Goal: Information Seeking & Learning: Check status

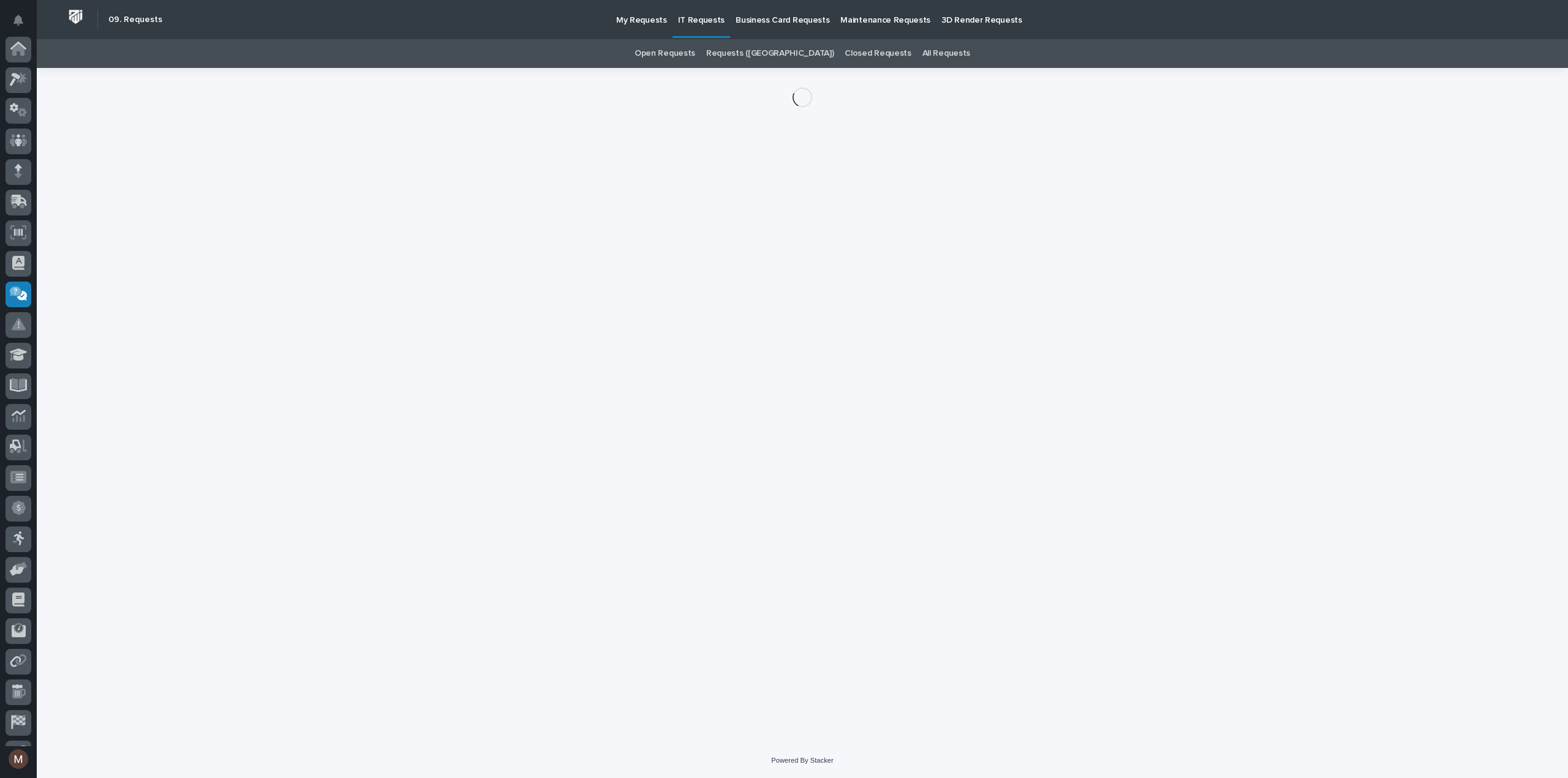
scroll to position [86, 0]
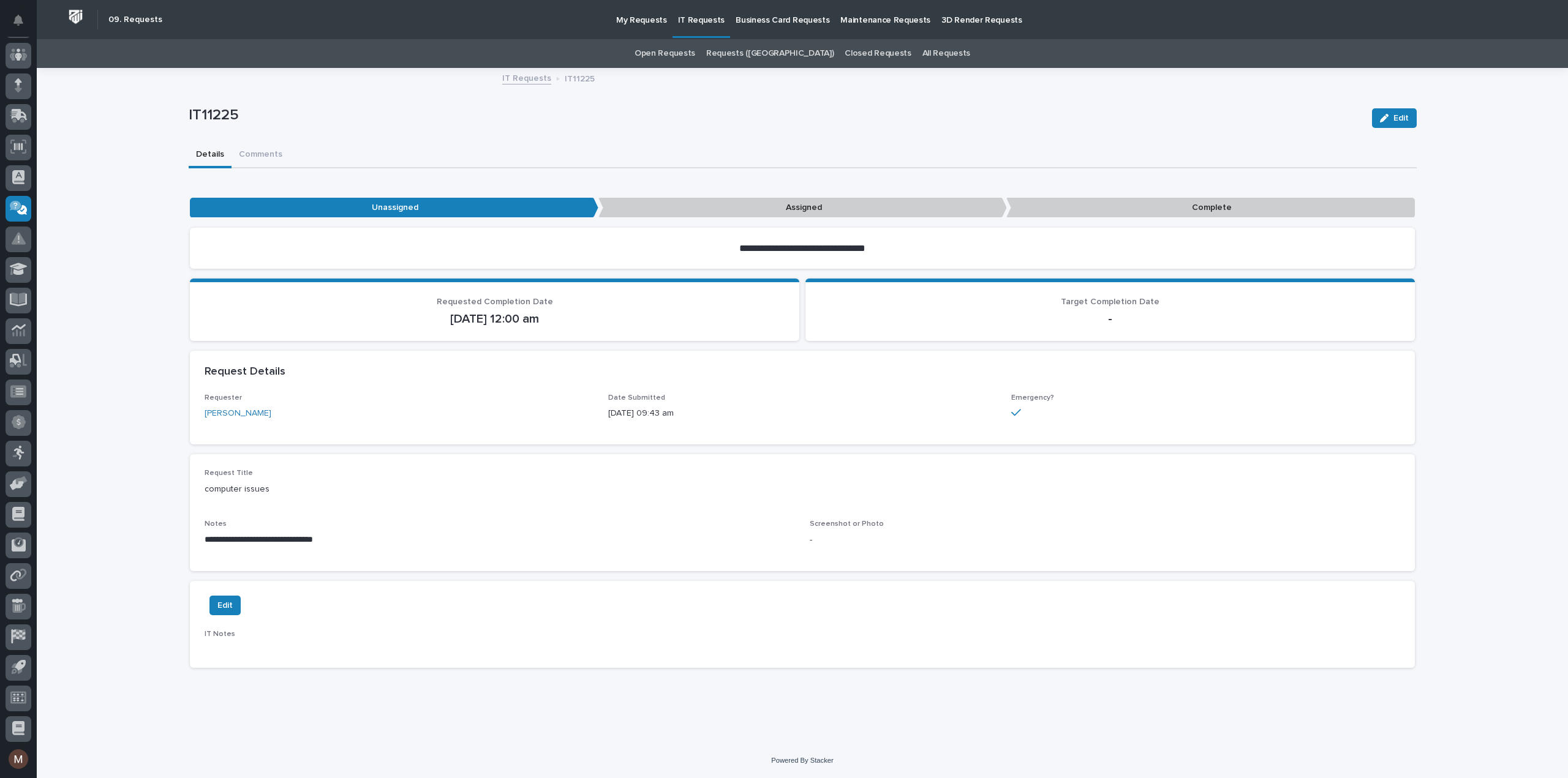
click at [692, 58] on link "Open Requests" at bounding box center [665, 53] width 60 height 29
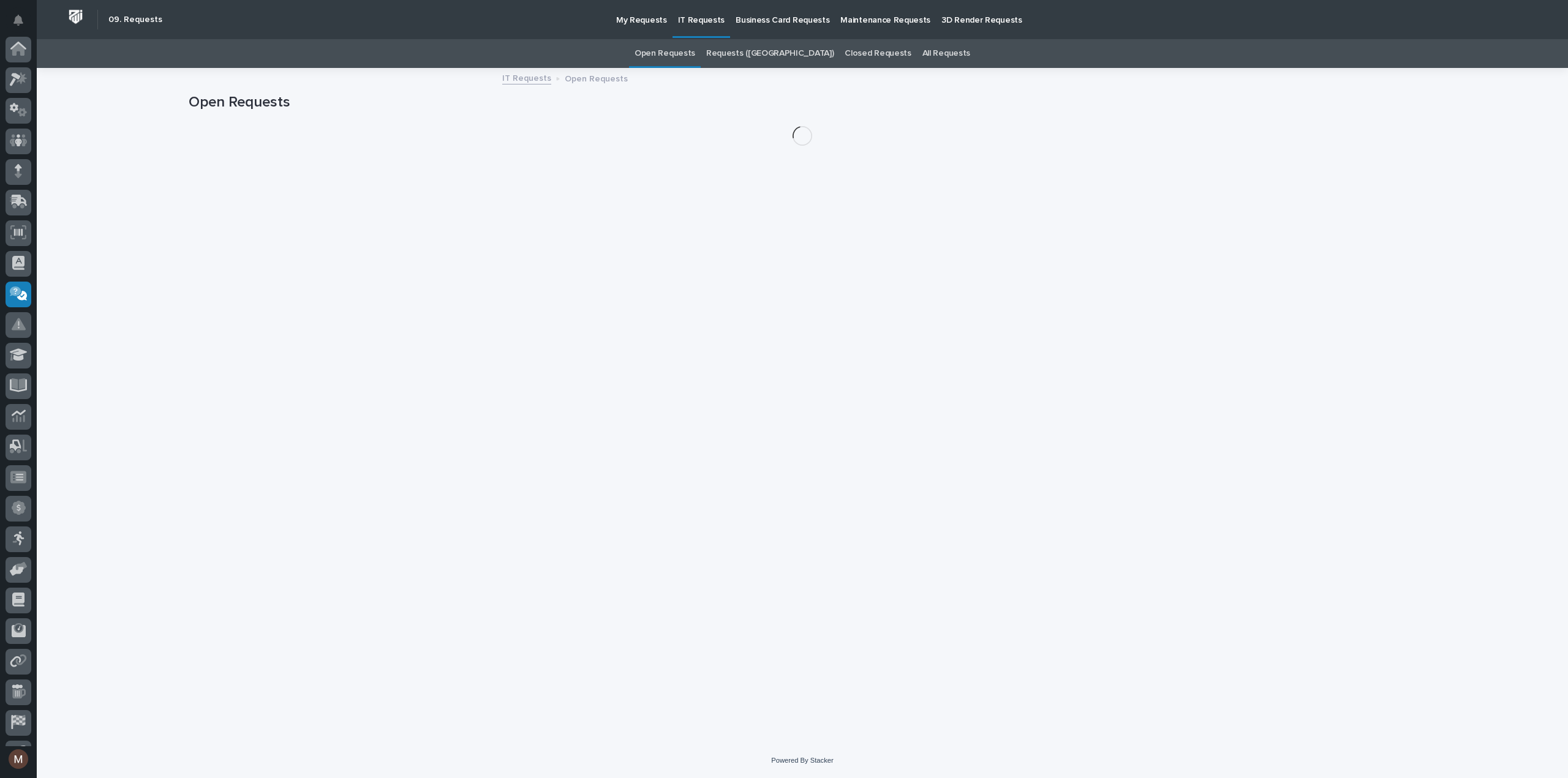
scroll to position [86, 0]
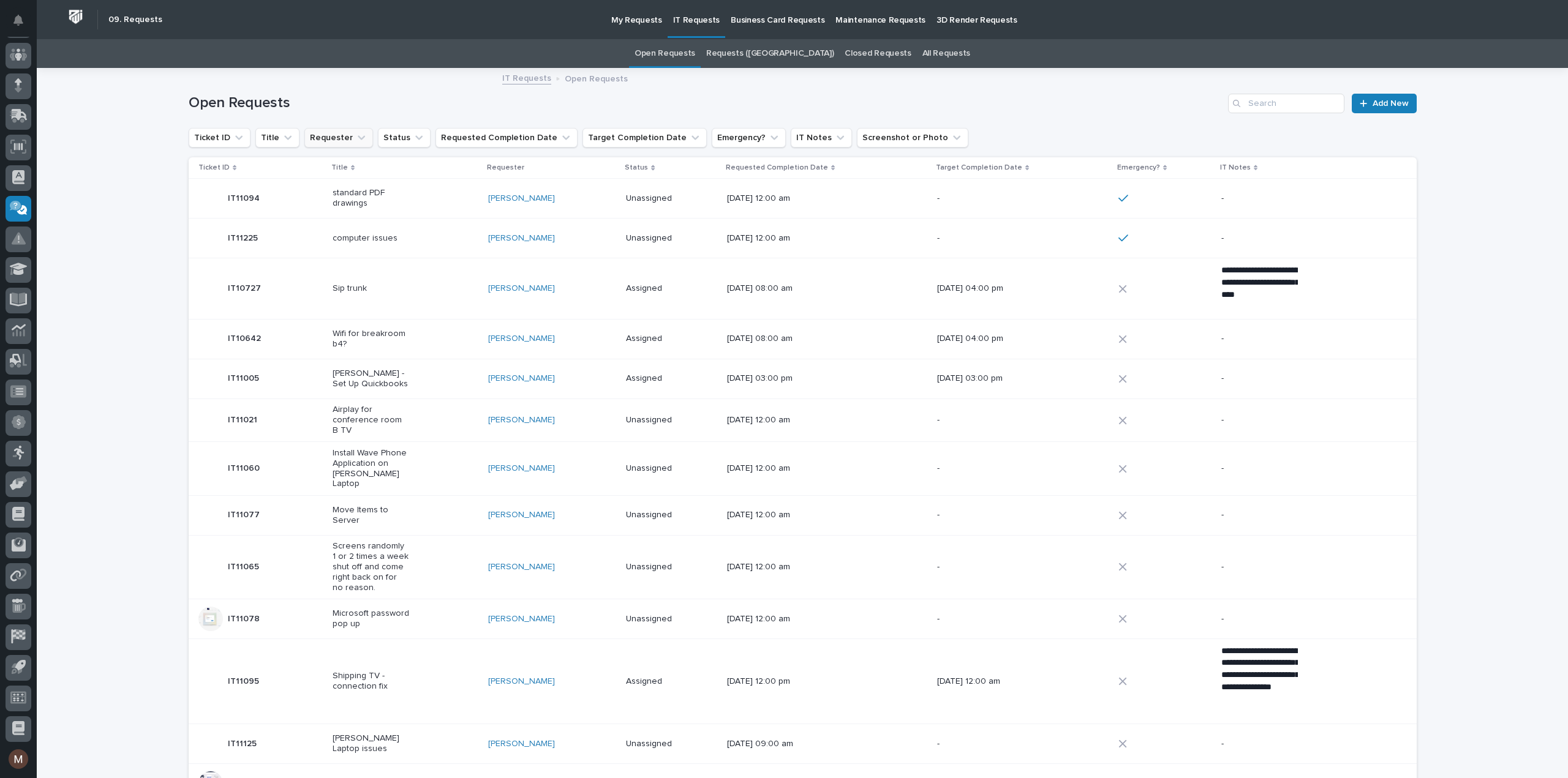
click at [355, 136] on icon "Requester" at bounding box center [361, 138] width 12 height 12
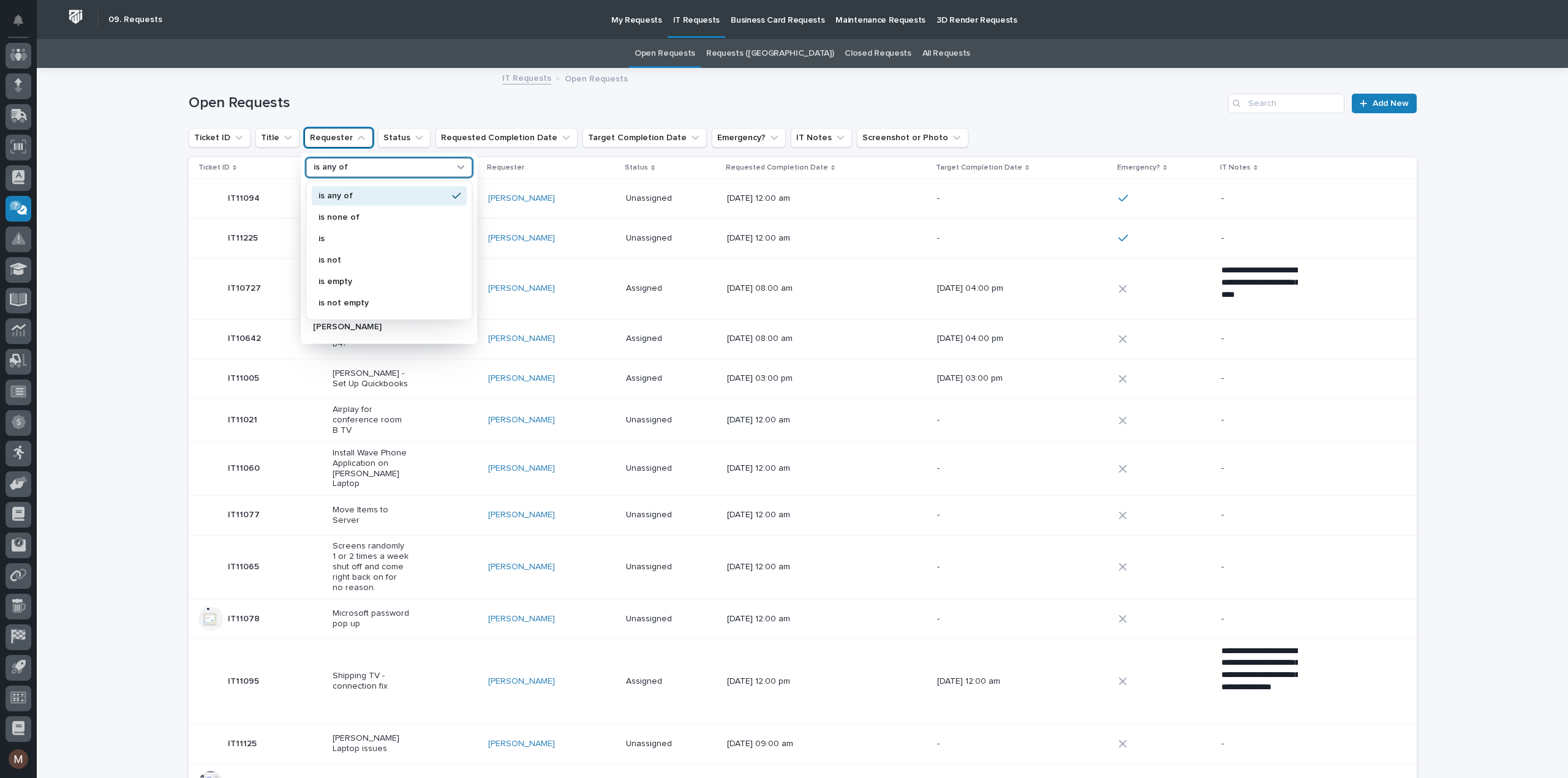
click at [348, 161] on div "is any of" at bounding box center [381, 167] width 145 height 13
click at [333, 234] on p "is" at bounding box center [383, 238] width 129 height 8
click at [347, 188] on input "Search" at bounding box center [388, 192] width 165 height 20
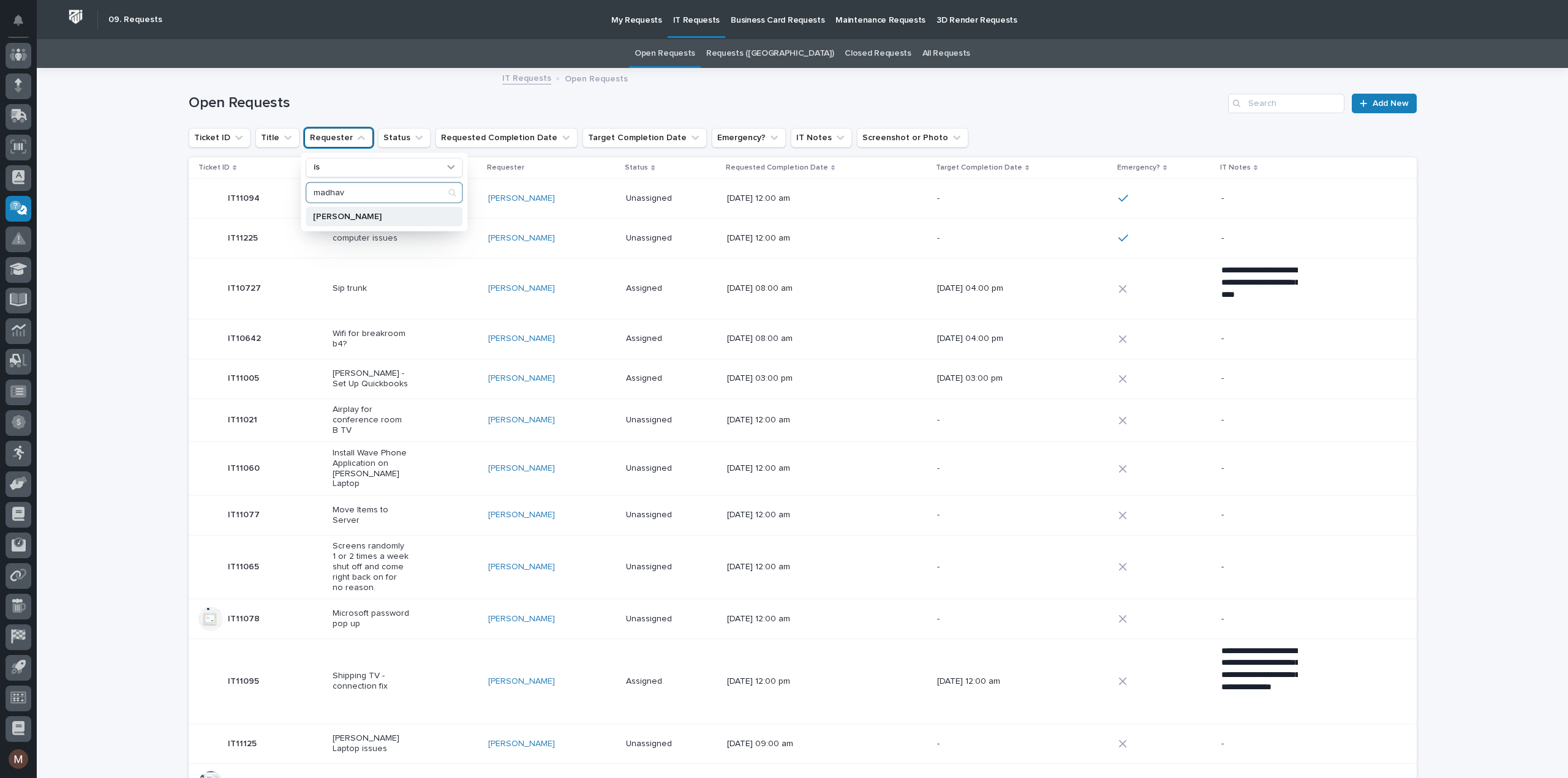
type input "madhav"
click at [346, 213] on p "[PERSON_NAME]" at bounding box center [377, 215] width 130 height 8
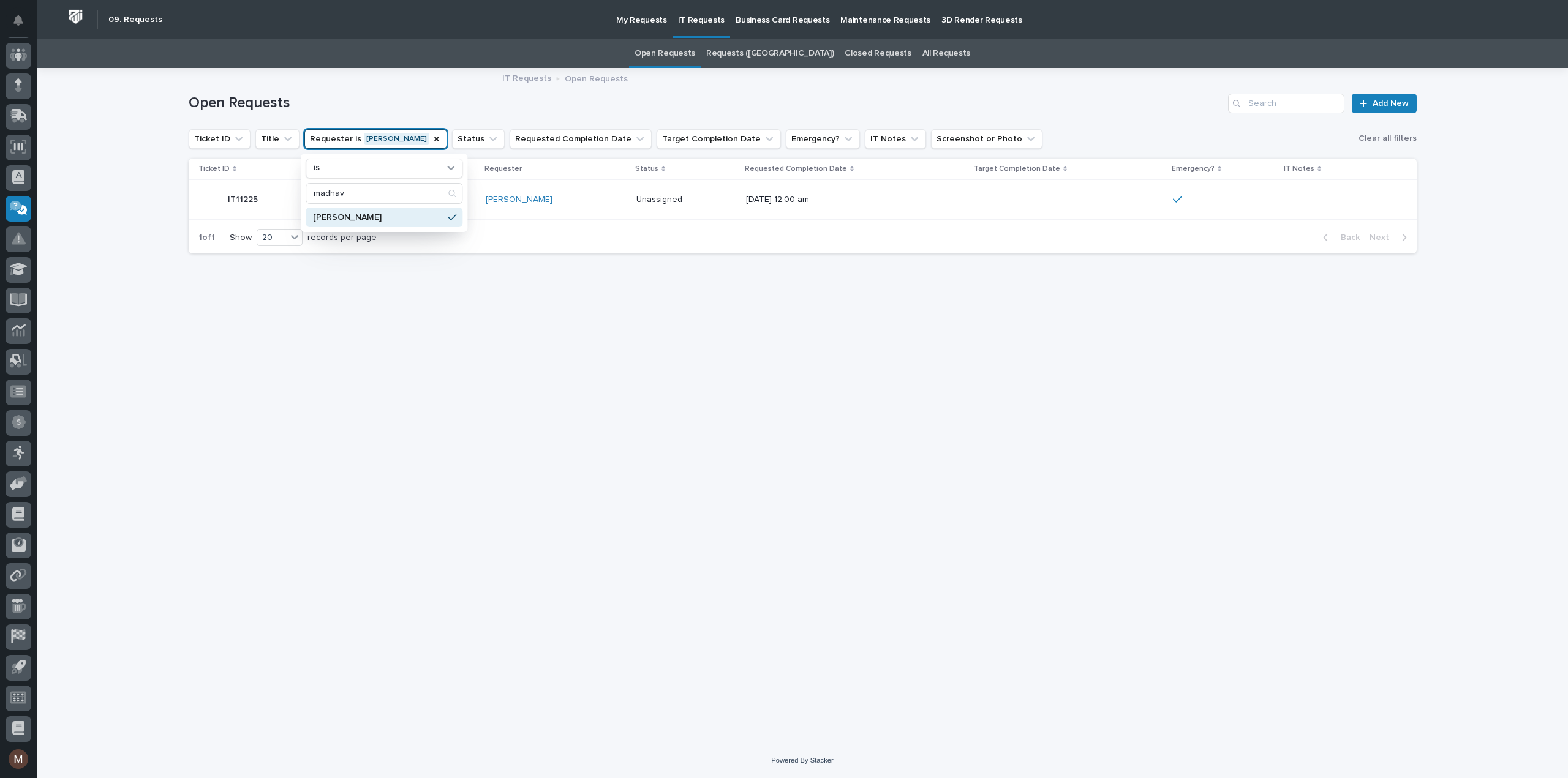
click at [149, 250] on div "Loading... Saving… Loading... Saving… Open Requests Add New Ticket ID Title Req…" at bounding box center [802, 406] width 1531 height 674
click at [487, 141] on icon "Status" at bounding box center [493, 139] width 12 height 12
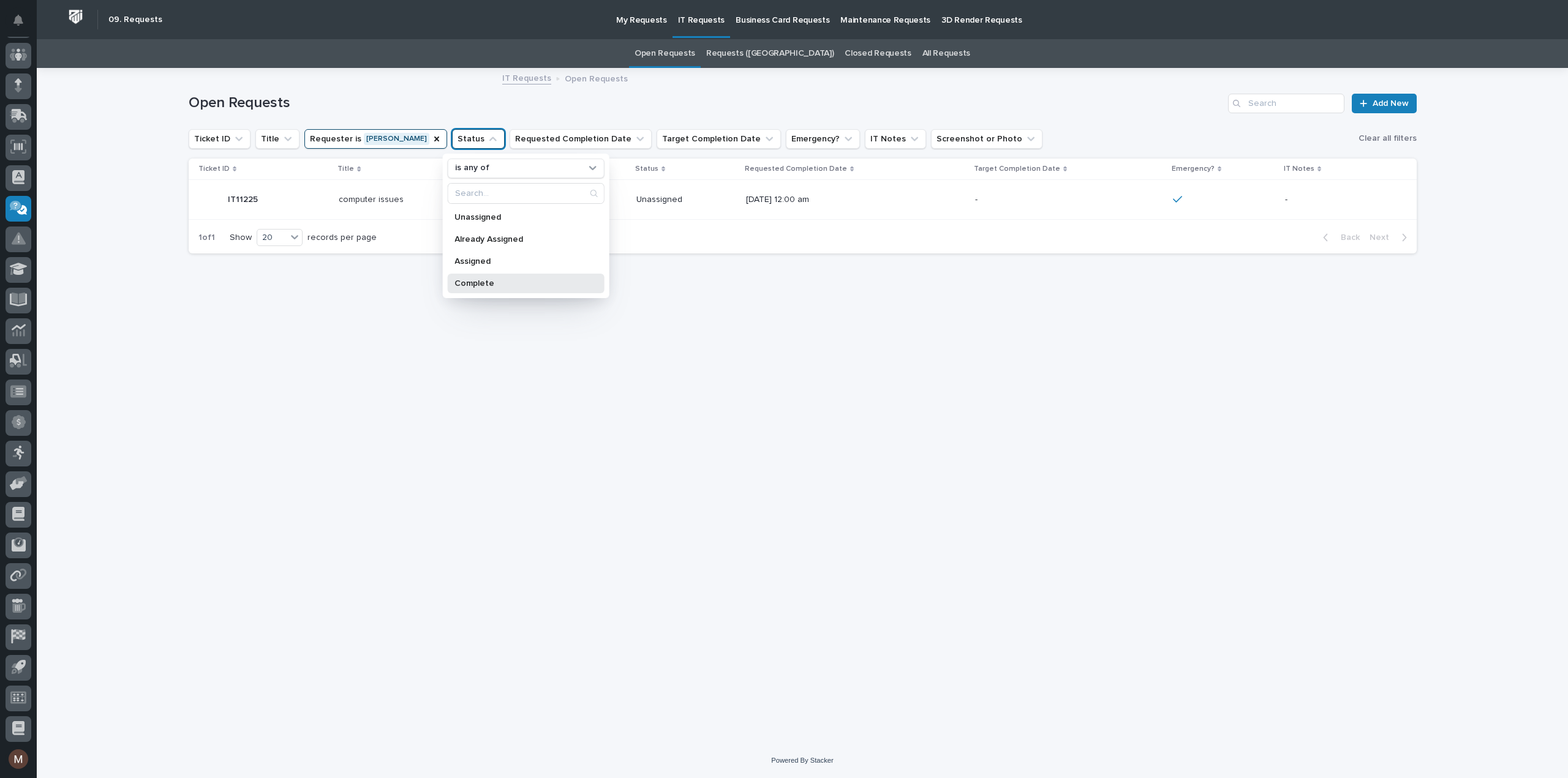
click at [496, 280] on p "Complete" at bounding box center [519, 283] width 130 height 8
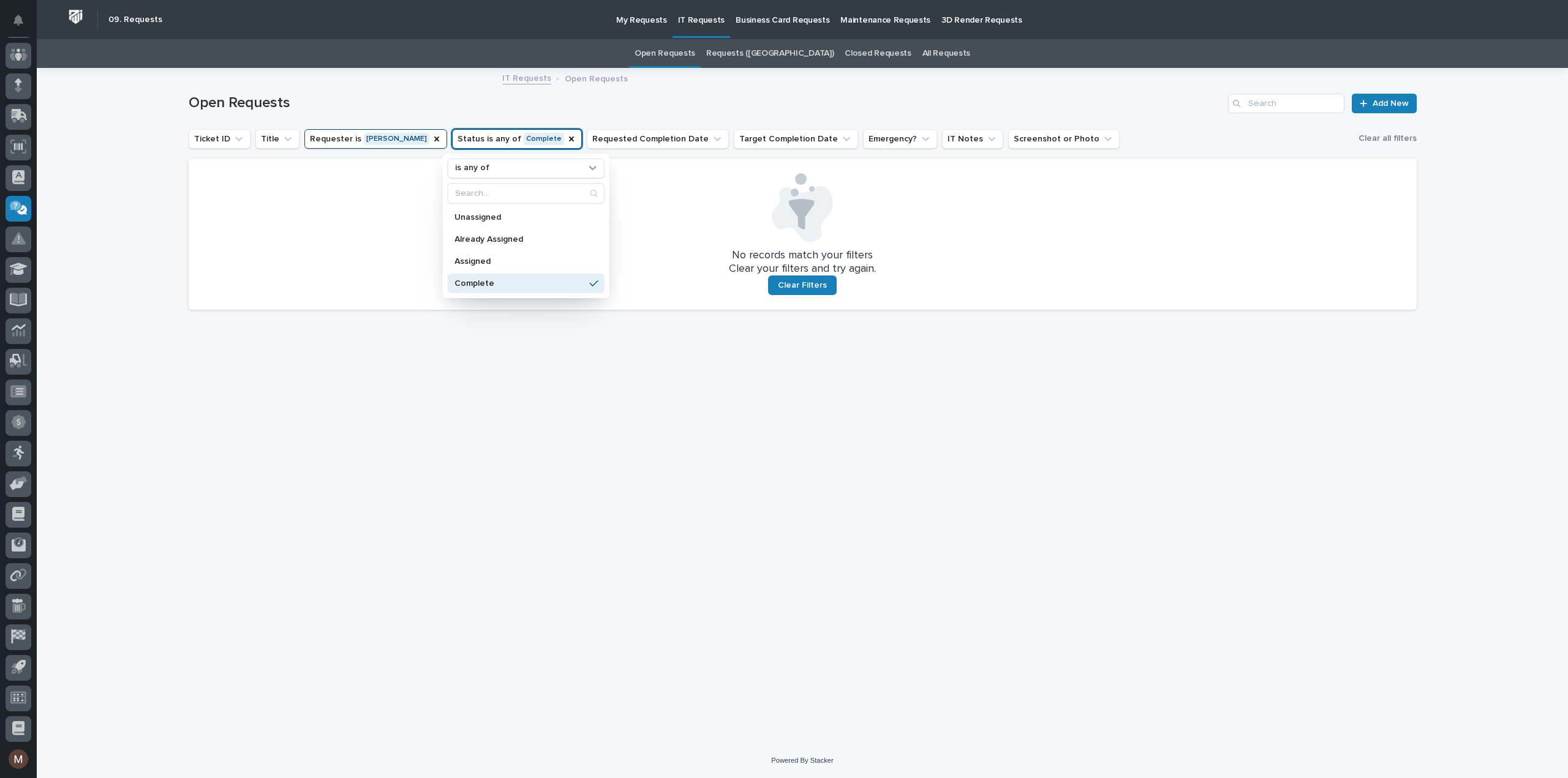
click at [575, 370] on div "Loading... Saving… Loading... Saving… Open Requests Add New Ticket ID Title Req…" at bounding box center [802, 391] width 1240 height 643
click at [480, 137] on button "Status is any of Complete" at bounding box center [517, 139] width 130 height 20
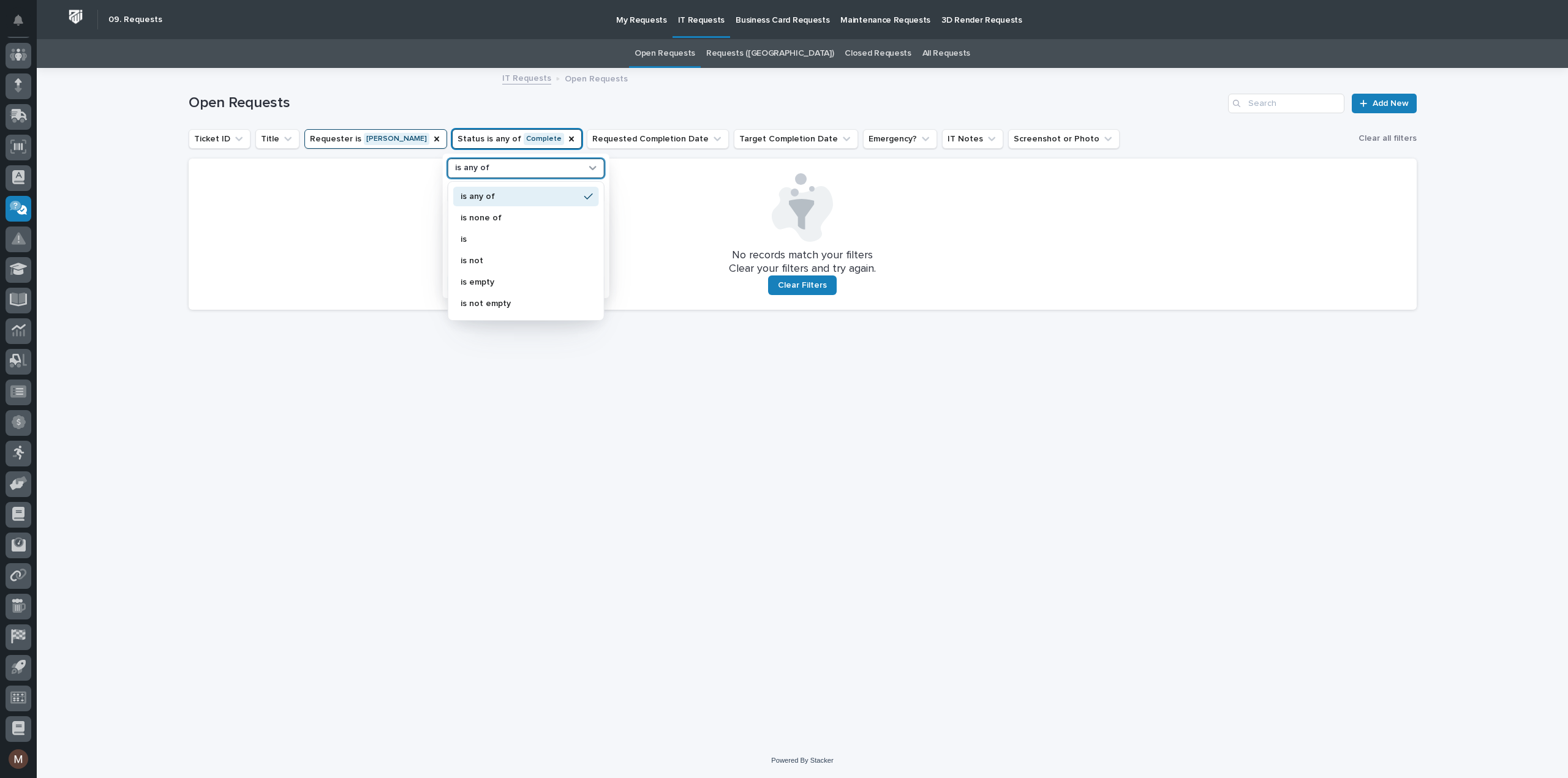
click at [491, 169] on div "is any of" at bounding box center [518, 168] width 136 height 13
click at [485, 238] on p "is" at bounding box center [519, 239] width 119 height 8
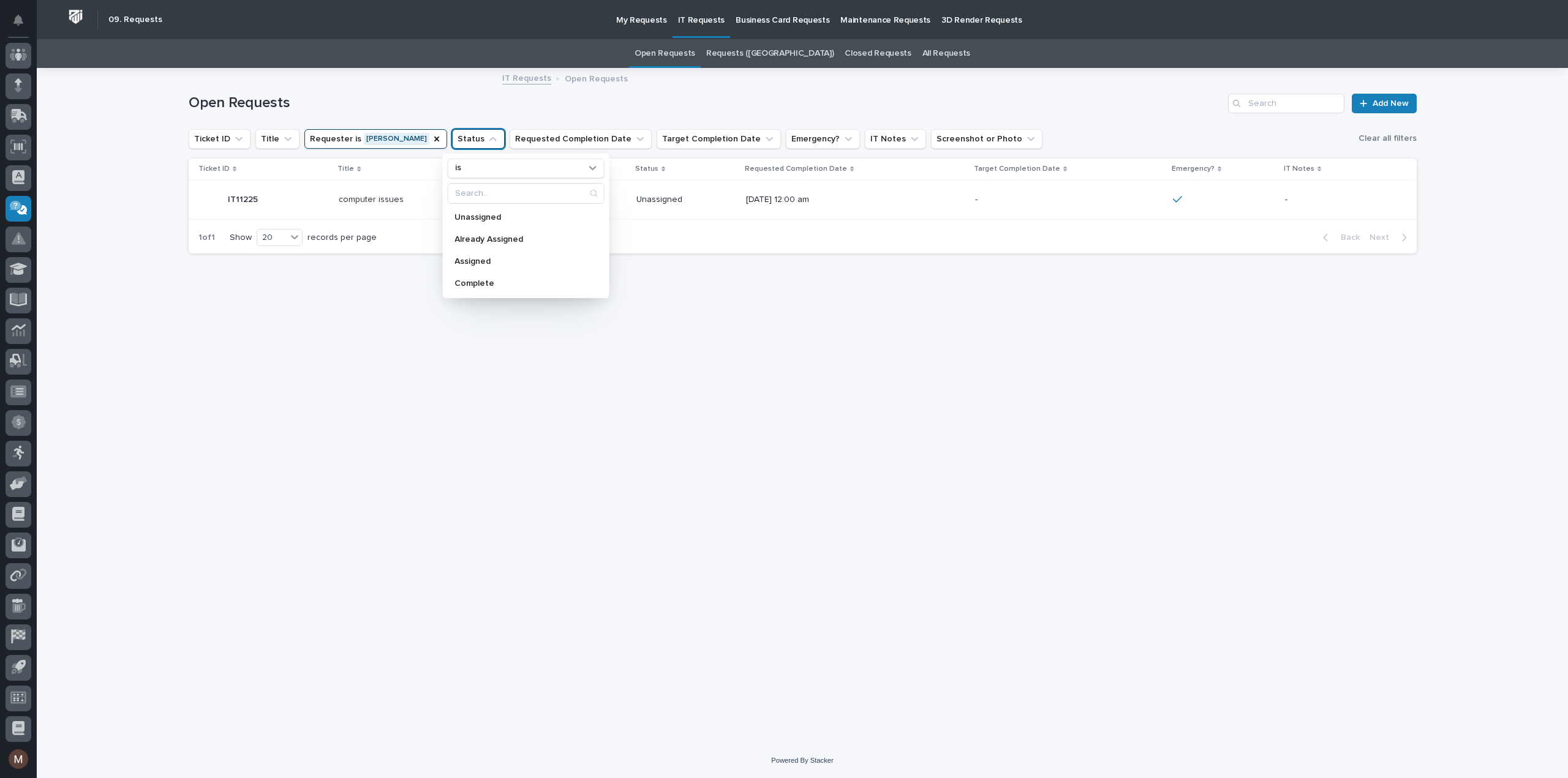
click at [518, 389] on div "Loading... Saving… Loading... Saving… Open Requests Add New Ticket ID Title Req…" at bounding box center [802, 391] width 1240 height 643
click at [525, 137] on button "Requested Completion Date" at bounding box center [580, 139] width 142 height 20
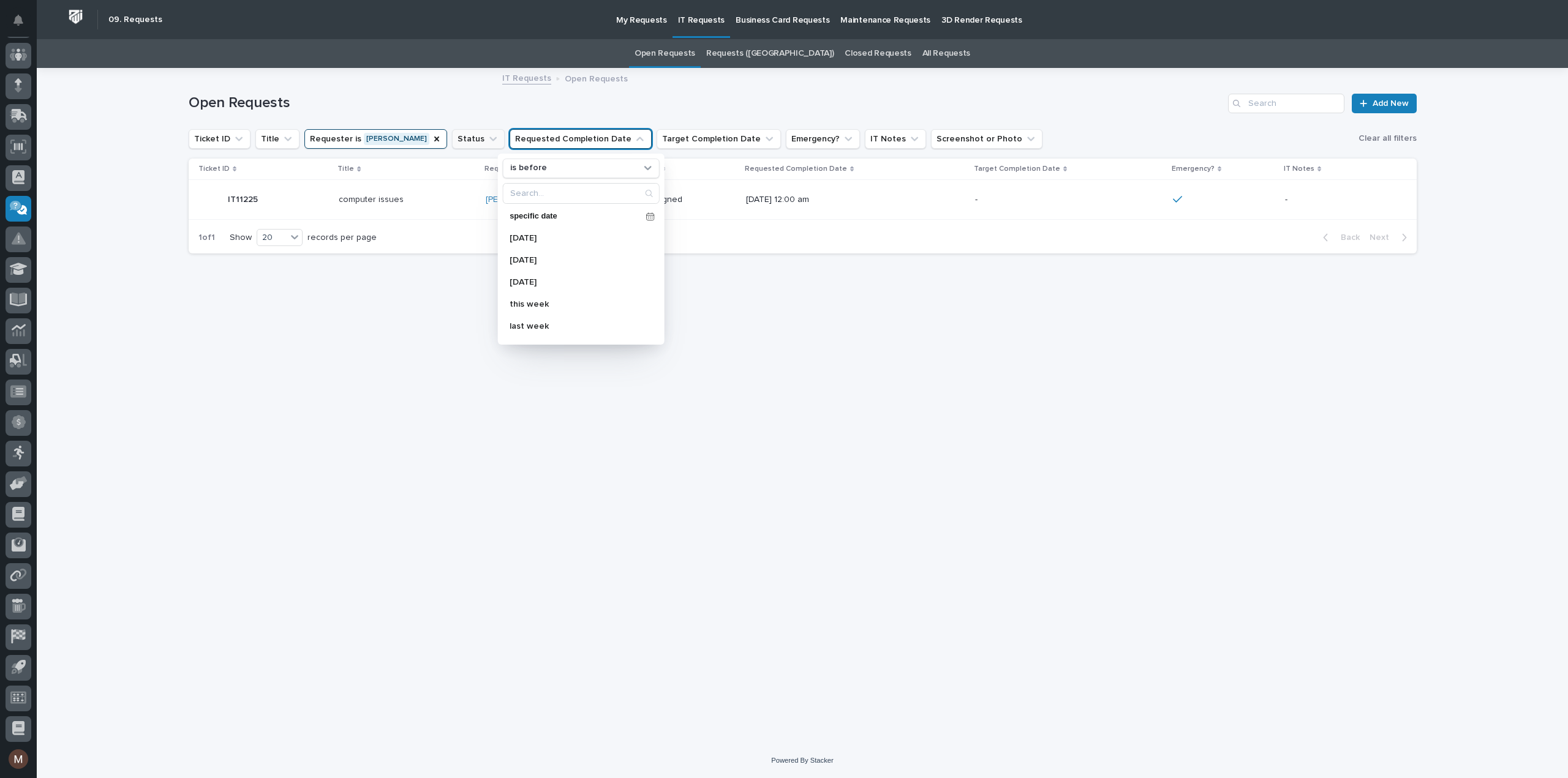
click at [476, 131] on button "Status" at bounding box center [478, 139] width 53 height 20
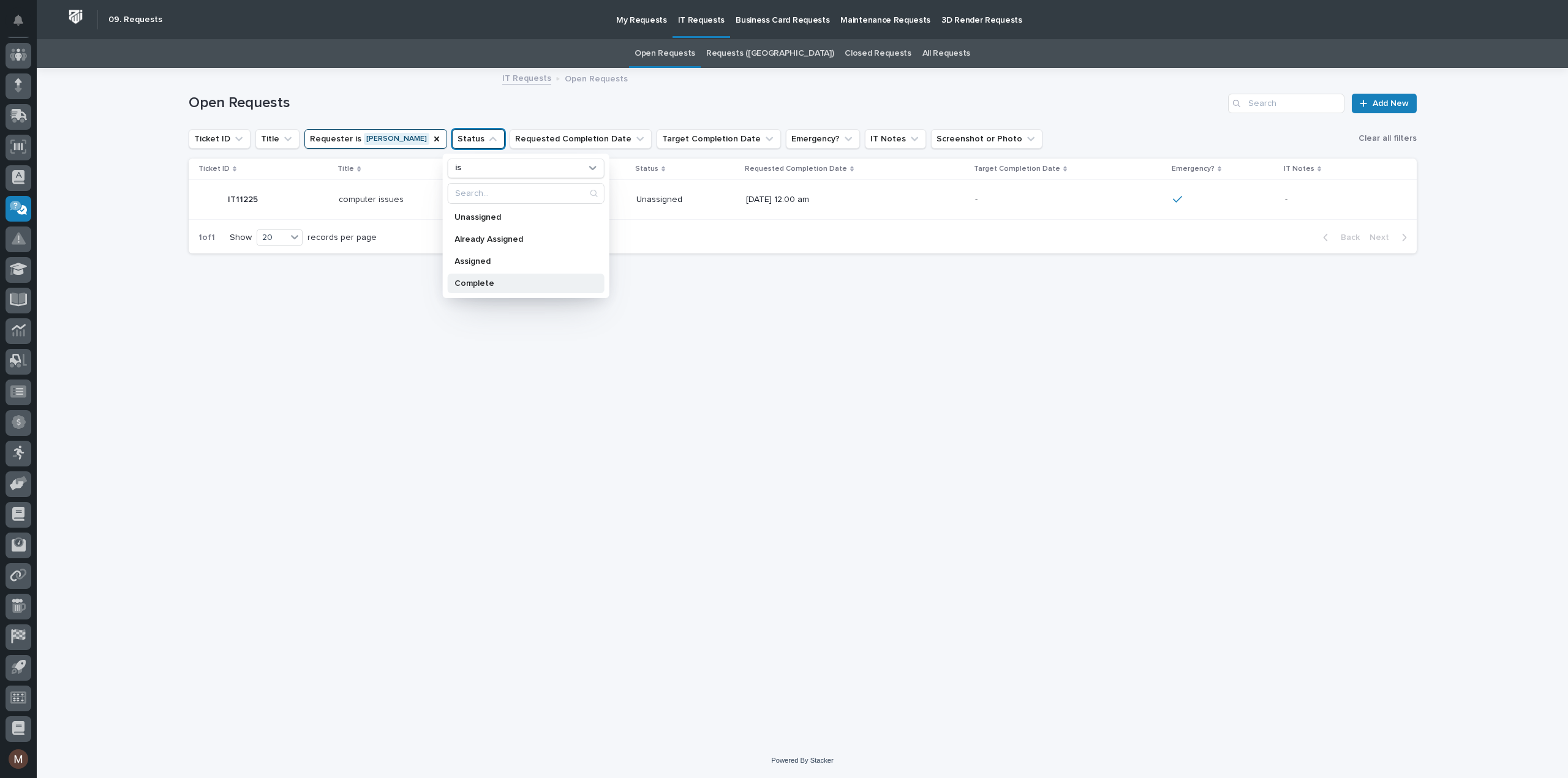
click at [484, 282] on p "Complete" at bounding box center [519, 283] width 130 height 8
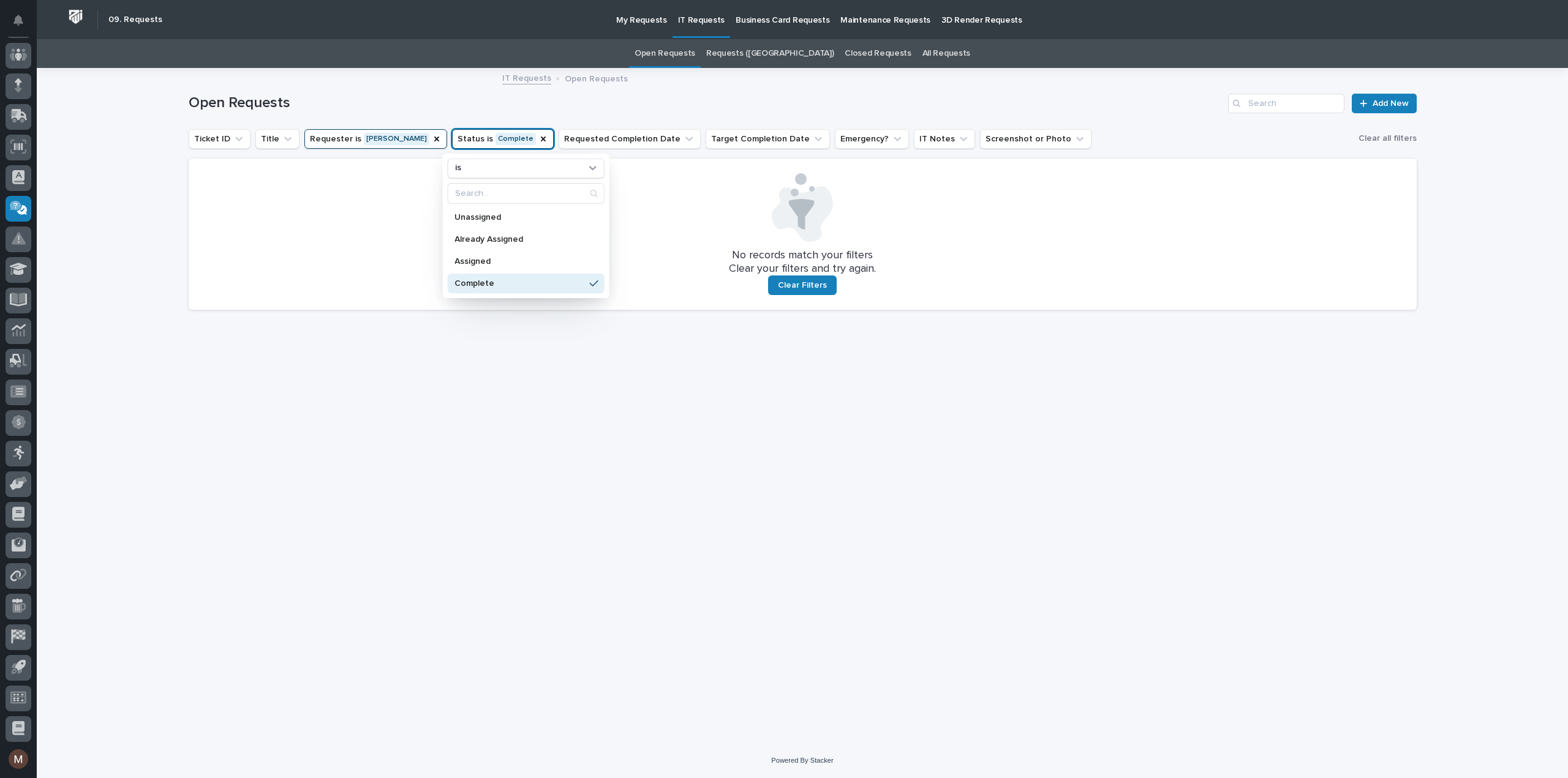
click at [514, 363] on div "Loading... Saving… Loading... Saving… Open Requests Add New Ticket ID Title Req…" at bounding box center [802, 391] width 1240 height 643
click at [494, 141] on button "Status is Complete" at bounding box center [503, 139] width 102 height 20
click at [460, 257] on p "Assigned" at bounding box center [519, 261] width 130 height 8
click at [503, 410] on div "Loading... Saving… Loading... Saving… Open Requests Add New Ticket ID Title Req…" at bounding box center [802, 391] width 1240 height 643
click at [499, 138] on button "Status is Assigned" at bounding box center [501, 139] width 98 height 20
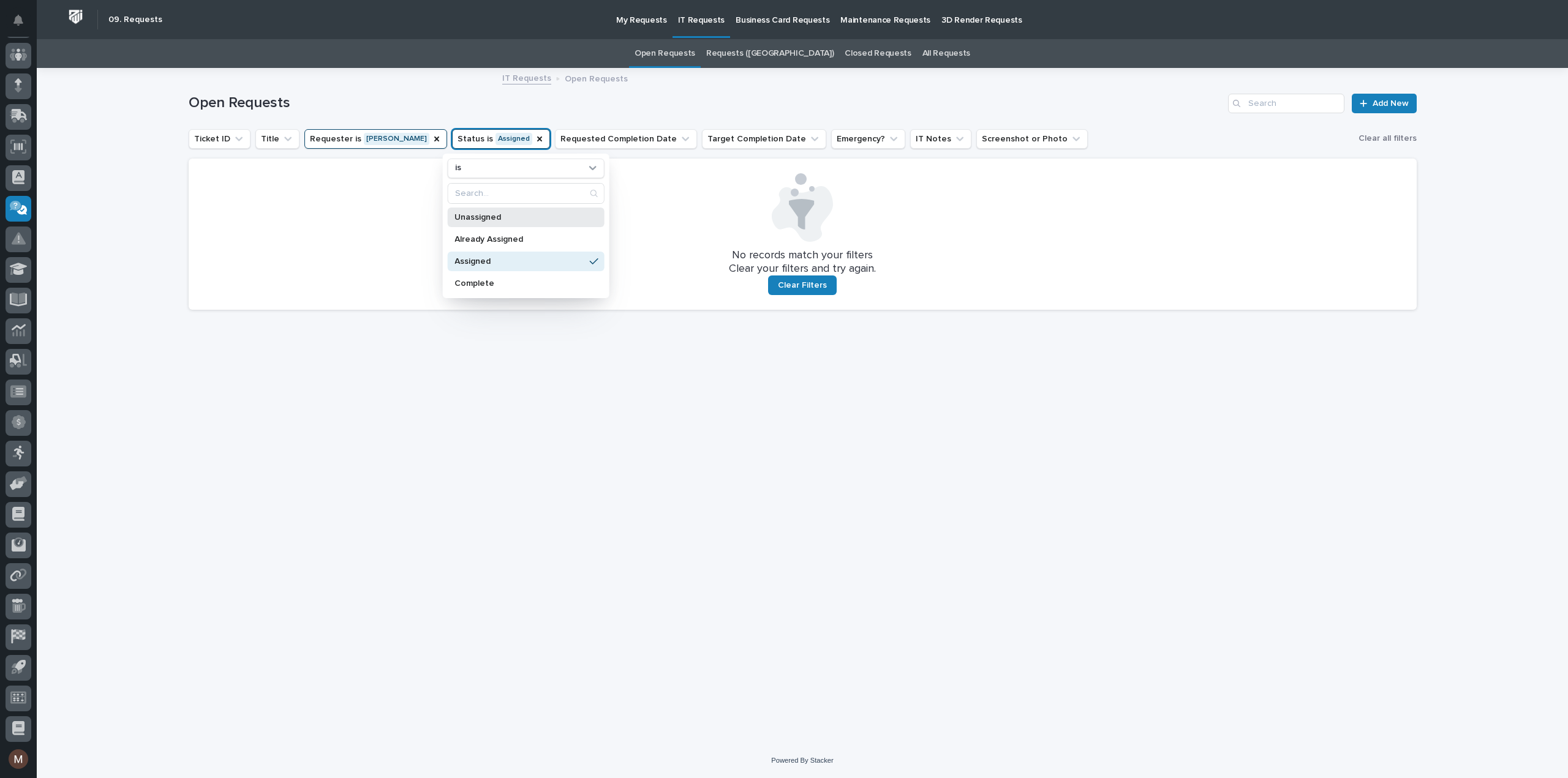
click at [486, 218] on p "Unassigned" at bounding box center [519, 217] width 130 height 8
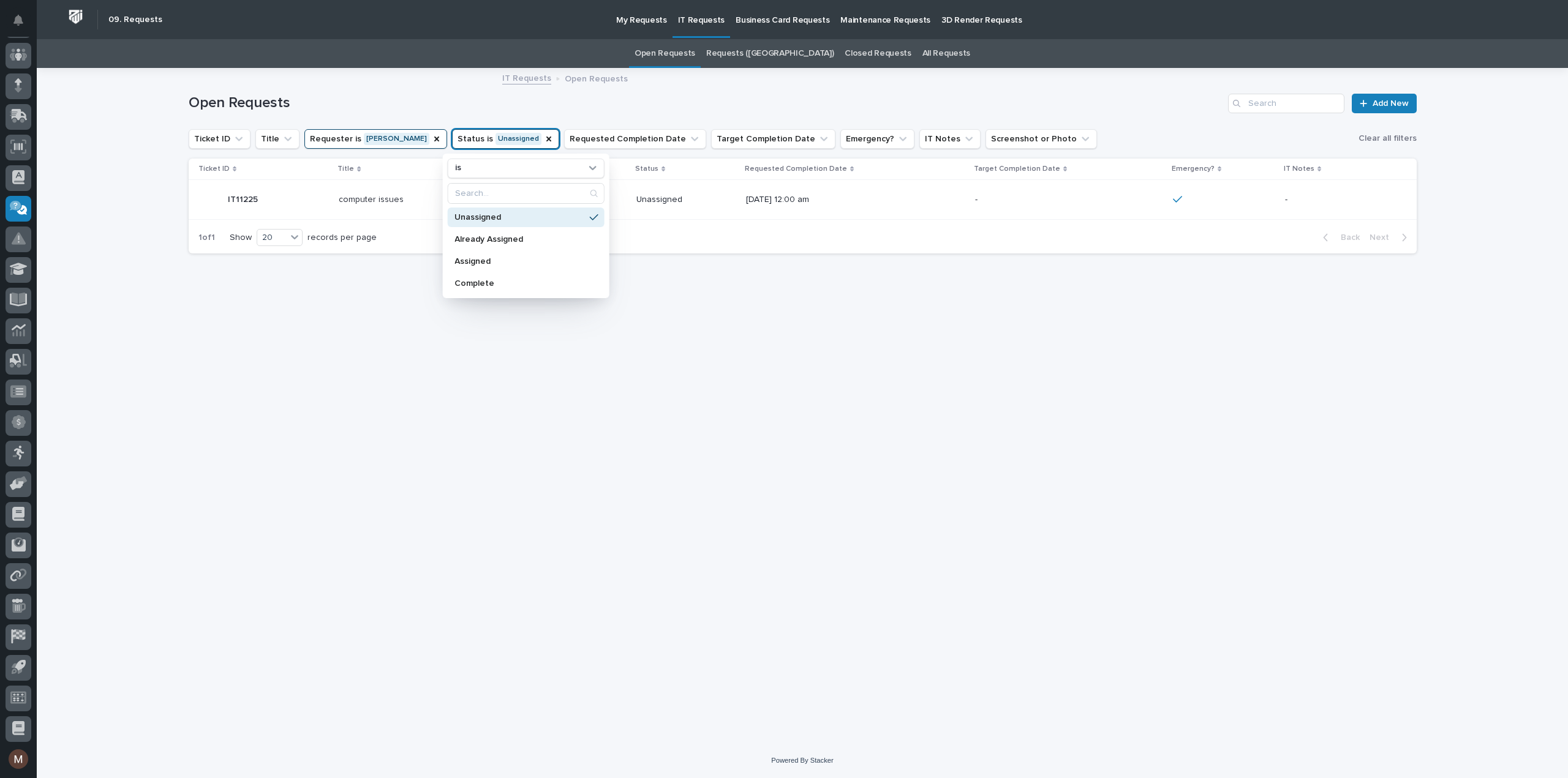
click at [521, 413] on div "Loading... Saving… Loading... Saving… Open Requests Add New Ticket ID Title Req…" at bounding box center [802, 391] width 1240 height 643
click at [506, 208] on div "[PERSON_NAME]" at bounding box center [556, 200] width 141 height 20
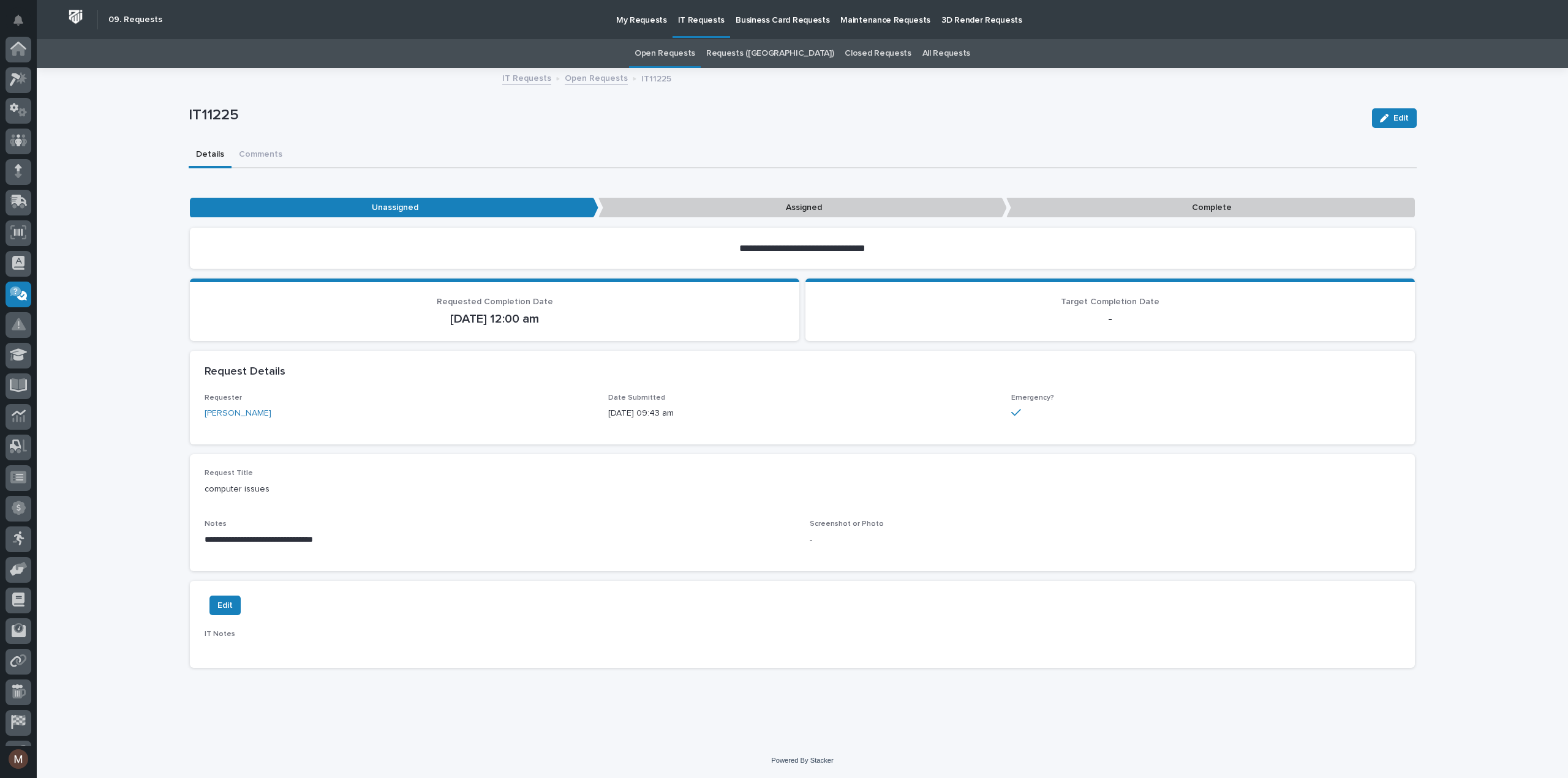
scroll to position [86, 0]
click at [250, 412] on link "[PERSON_NAME]" at bounding box center [237, 413] width 67 height 13
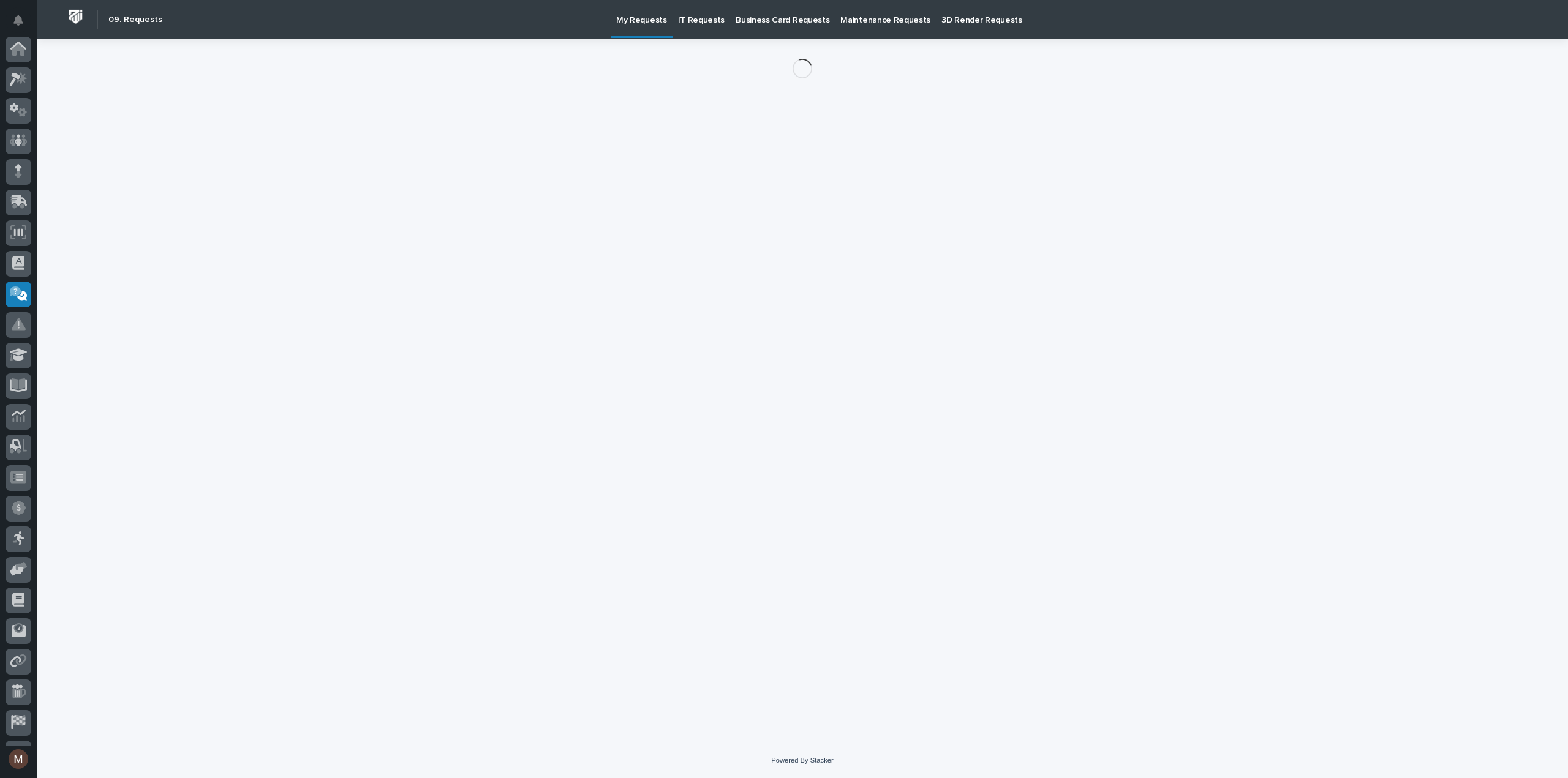
scroll to position [86, 0]
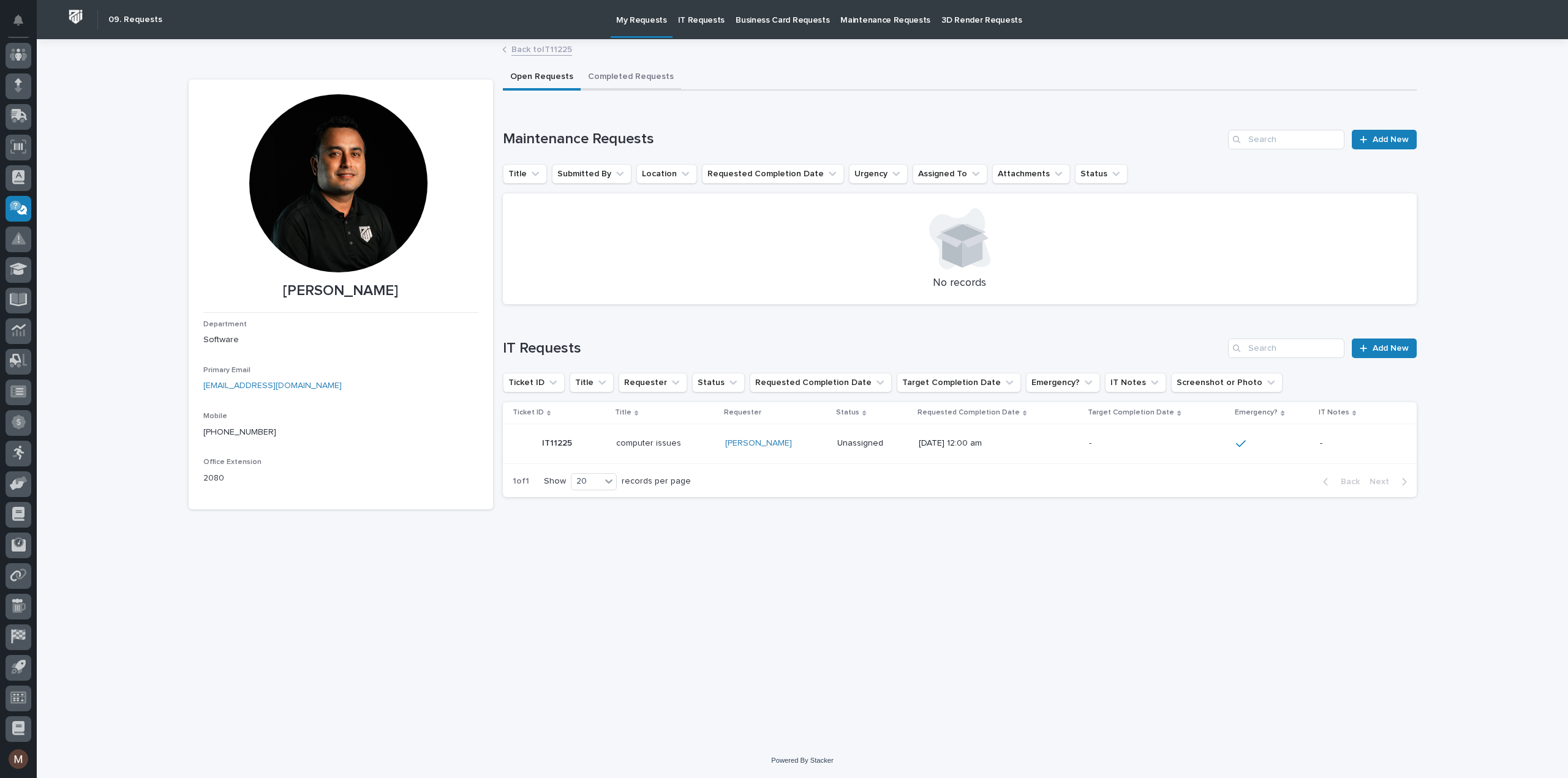
click at [617, 70] on button "Completed Requests" at bounding box center [631, 78] width 100 height 26
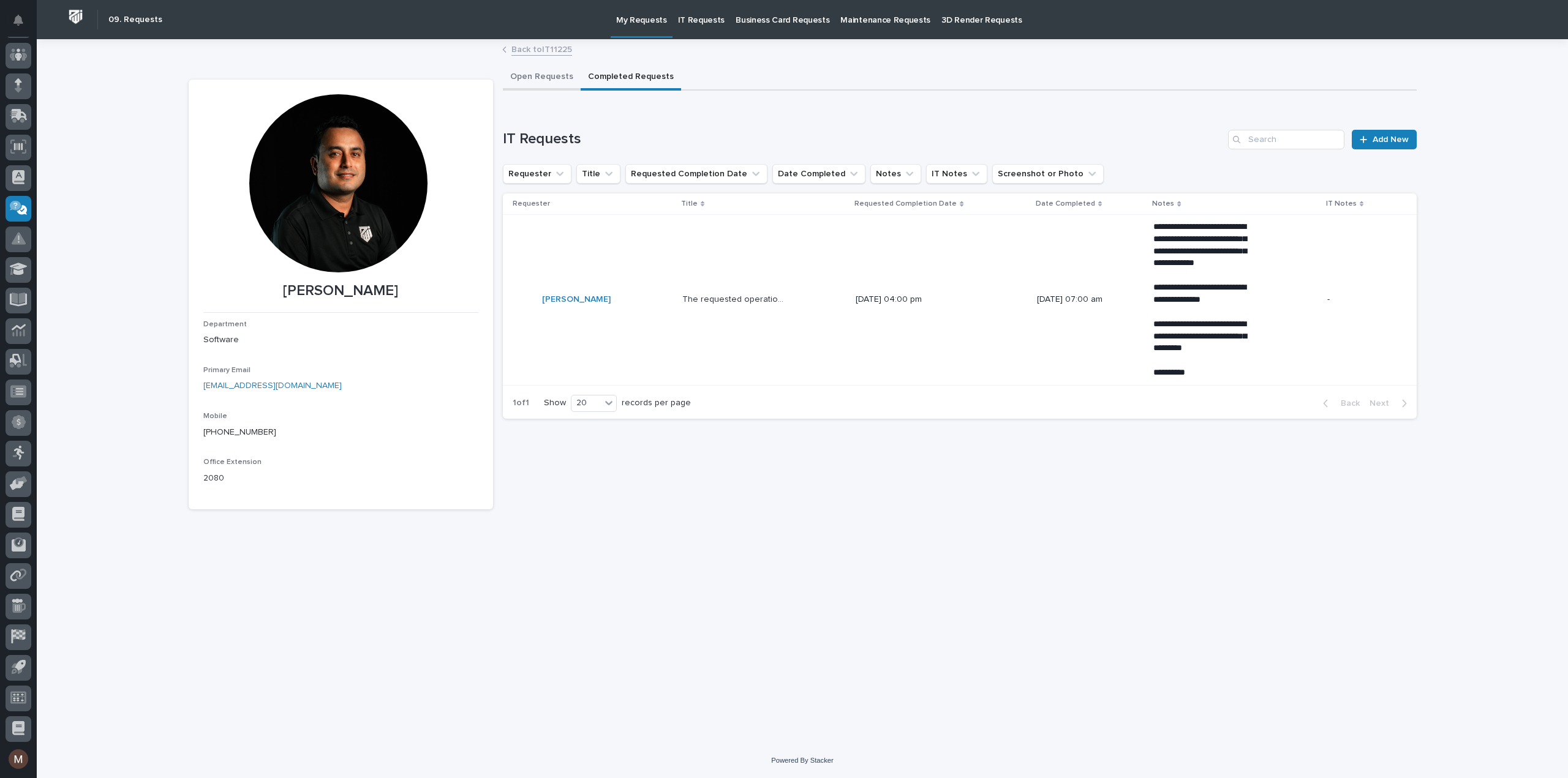
click at [558, 79] on button "Open Requests" at bounding box center [541, 78] width 78 height 26
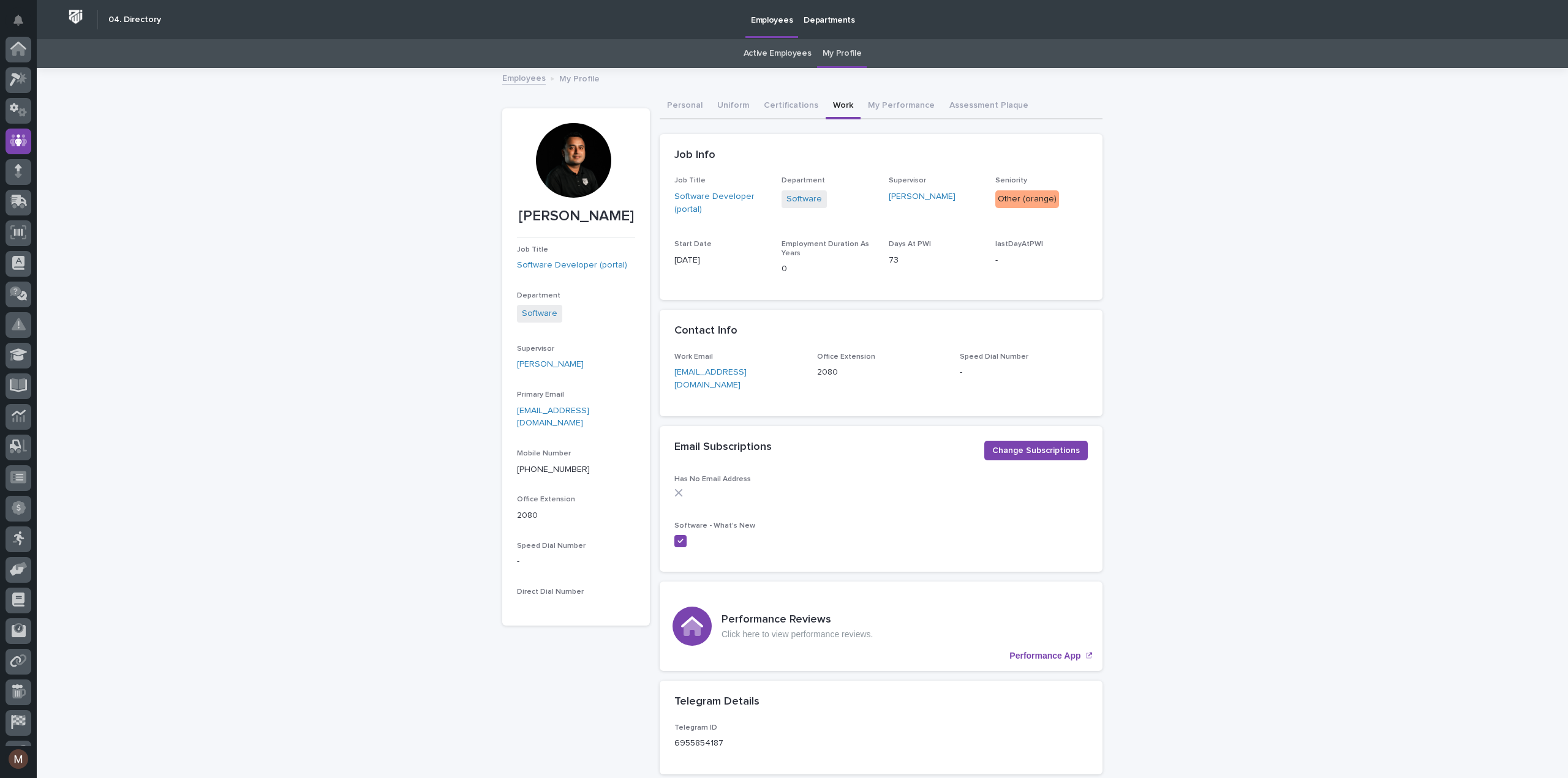
scroll to position [86, 0]
click at [881, 109] on button "My Performance" at bounding box center [901, 106] width 81 height 26
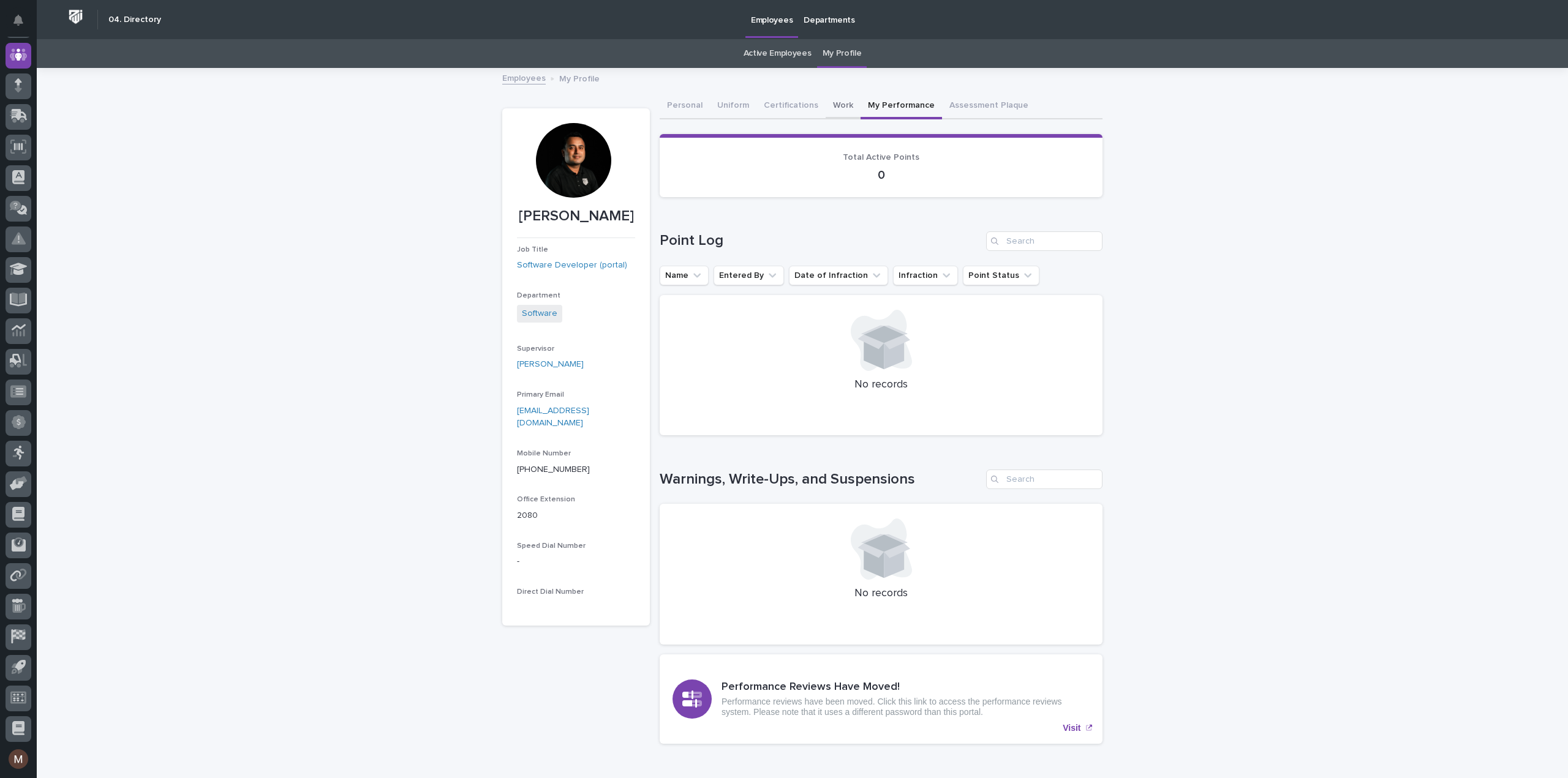
click at [842, 99] on button "Work" at bounding box center [843, 106] width 35 height 26
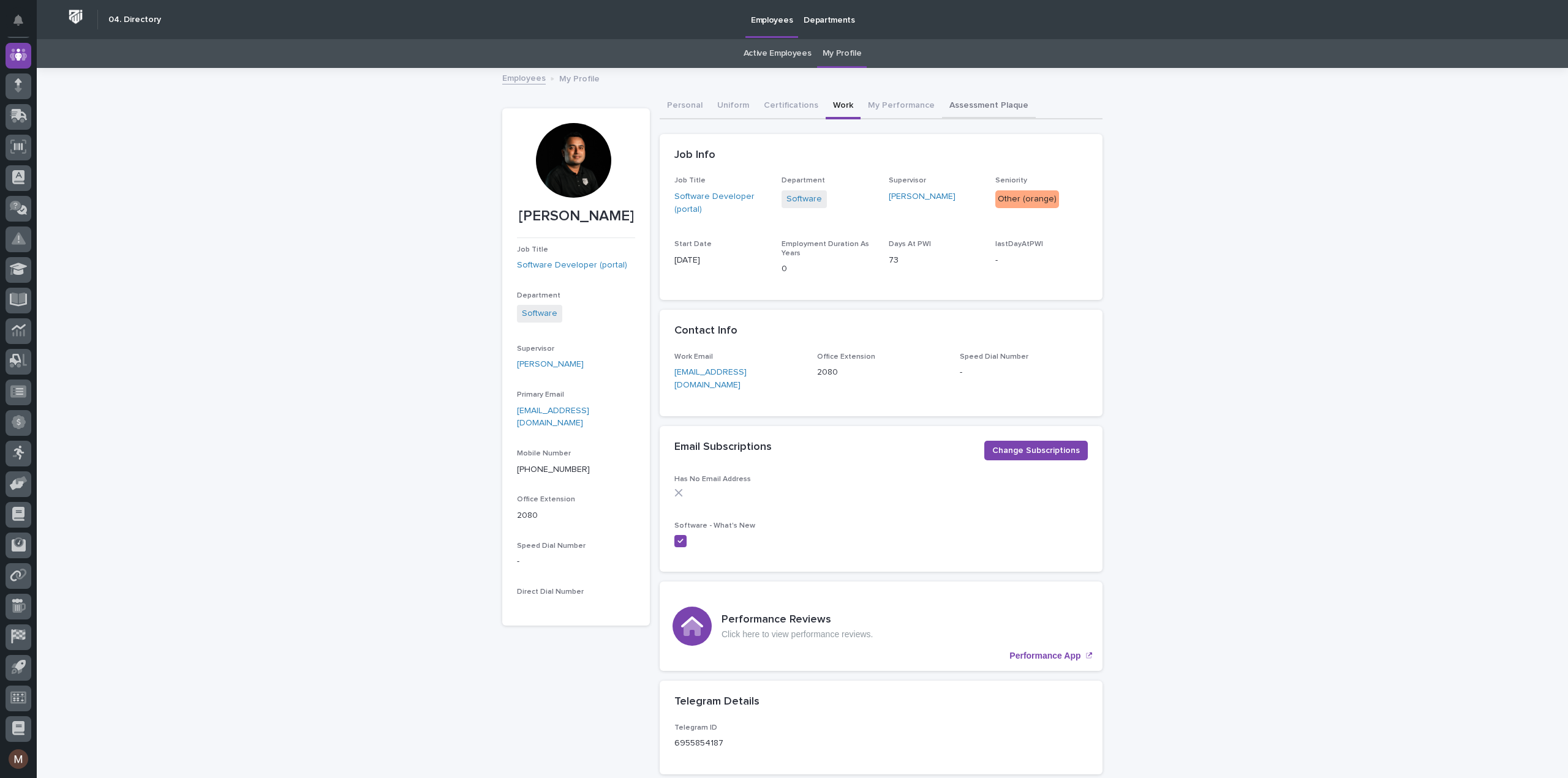
click at [952, 108] on button "Assessment Plaque" at bounding box center [989, 106] width 93 height 26
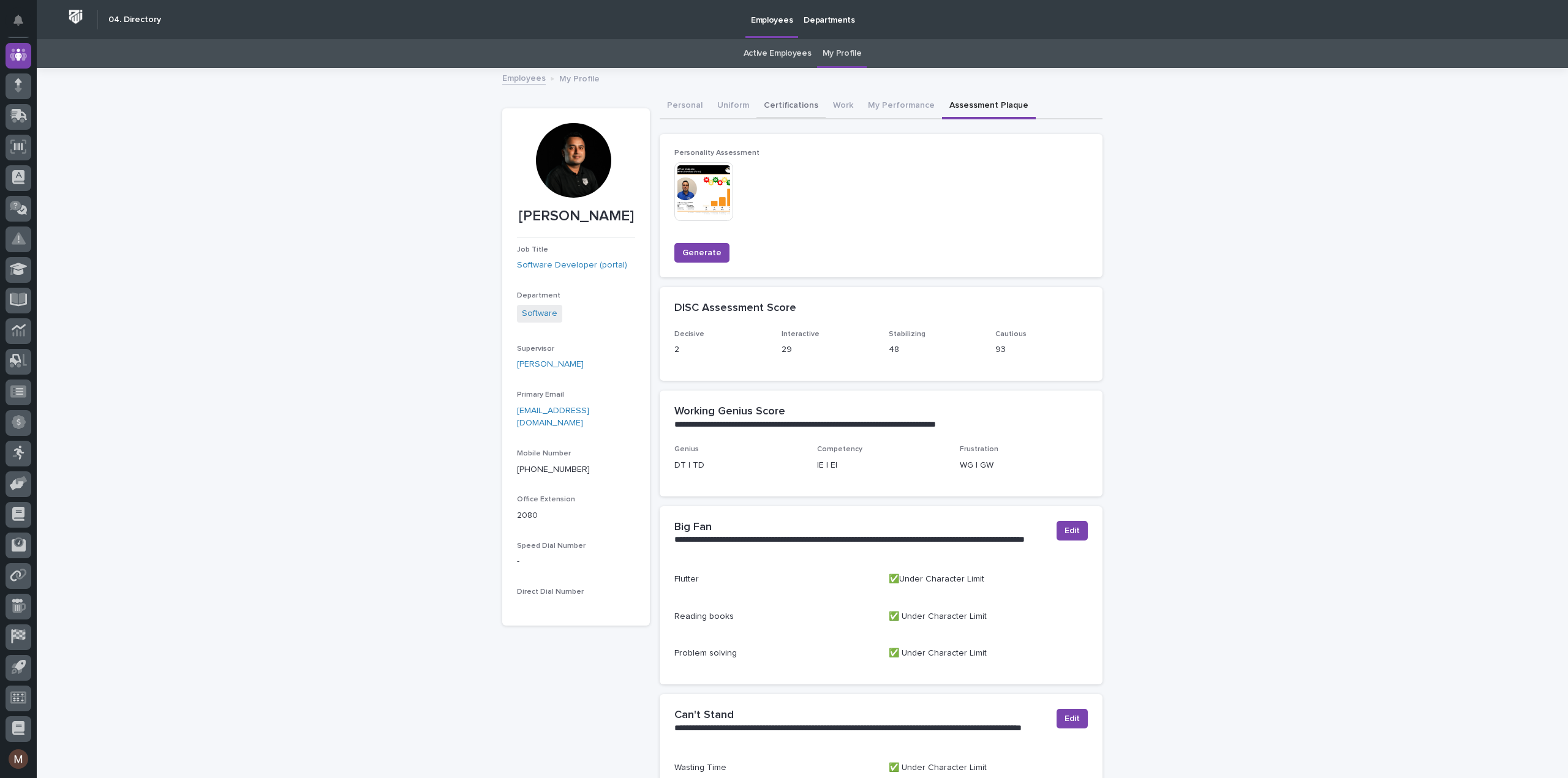
click at [771, 101] on button "Certifications" at bounding box center [791, 106] width 69 height 26
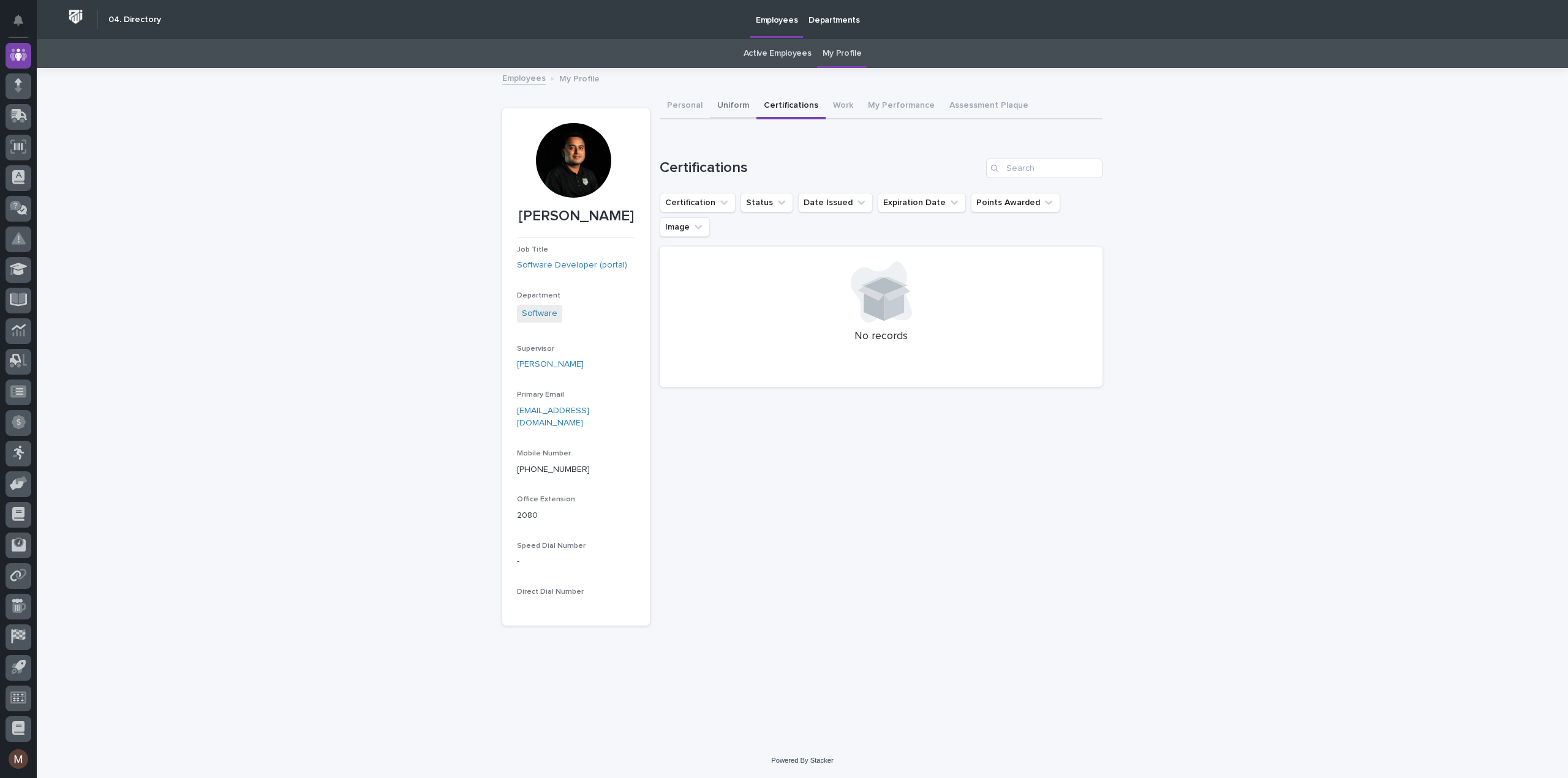
click at [733, 106] on button "Uniform" at bounding box center [733, 106] width 47 height 26
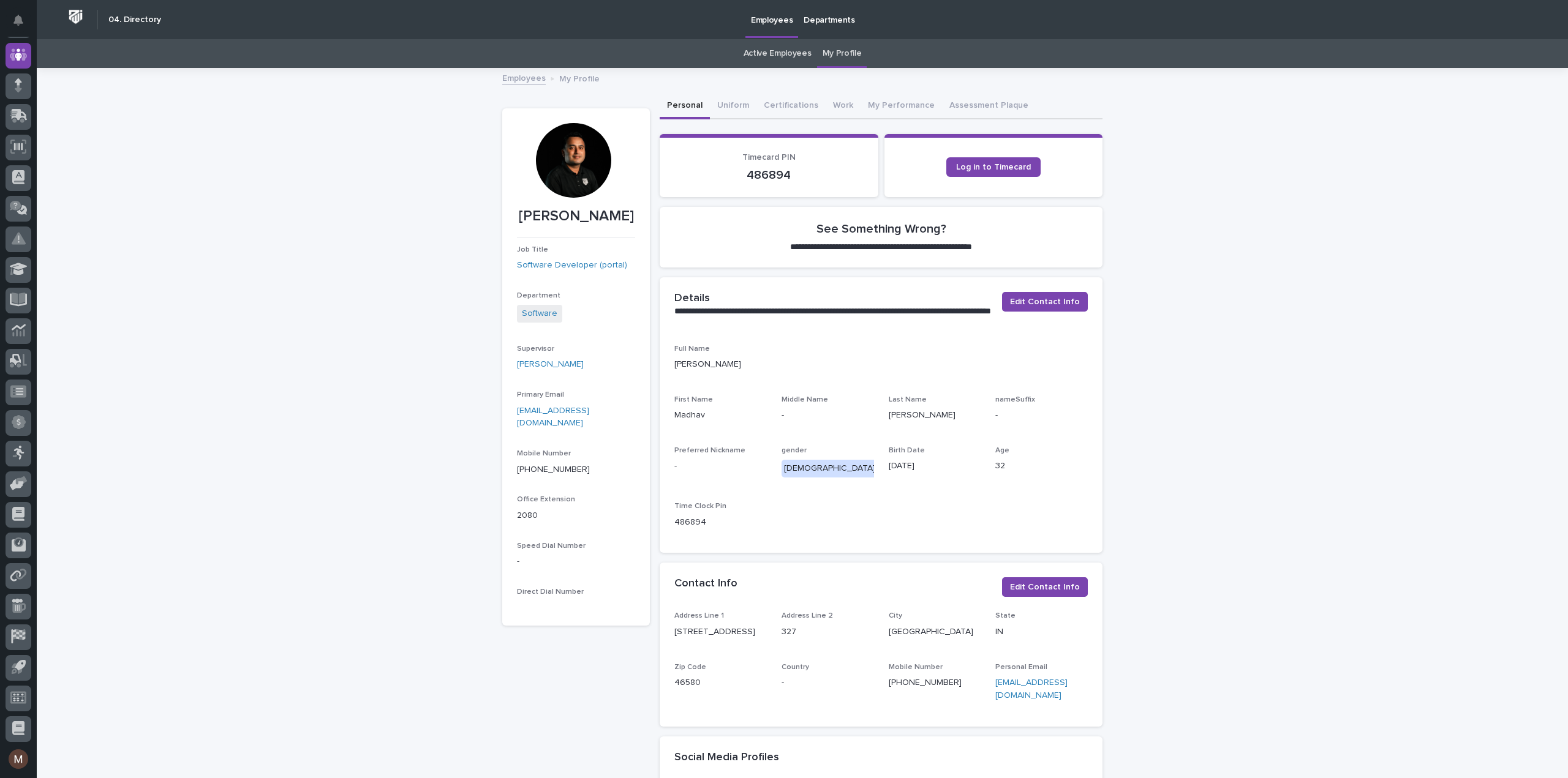
click at [693, 97] on button "Personal" at bounding box center [684, 106] width 50 height 26
click at [18, 112] on icon at bounding box center [19, 114] width 16 height 11
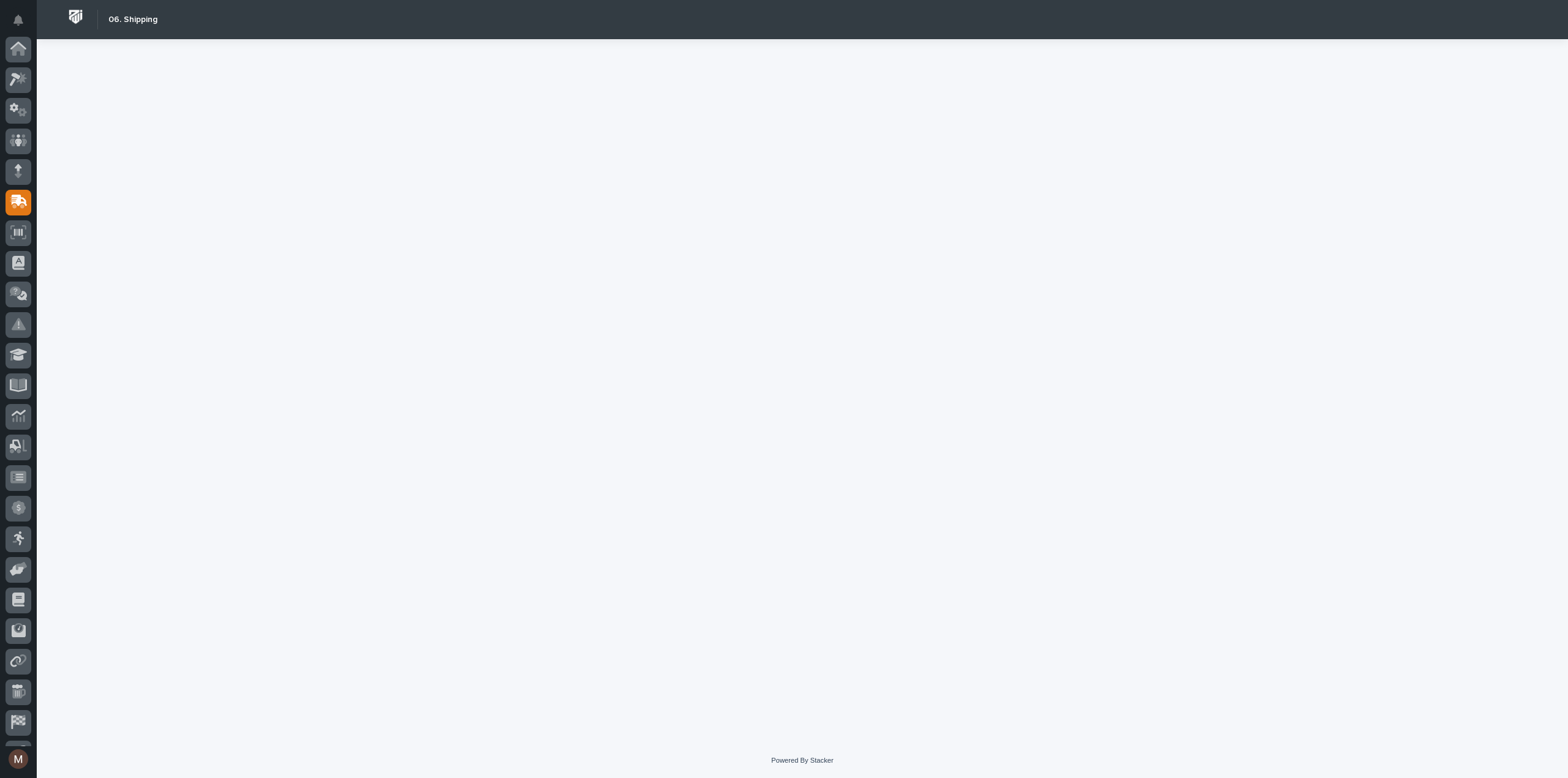
scroll to position [86, 0]
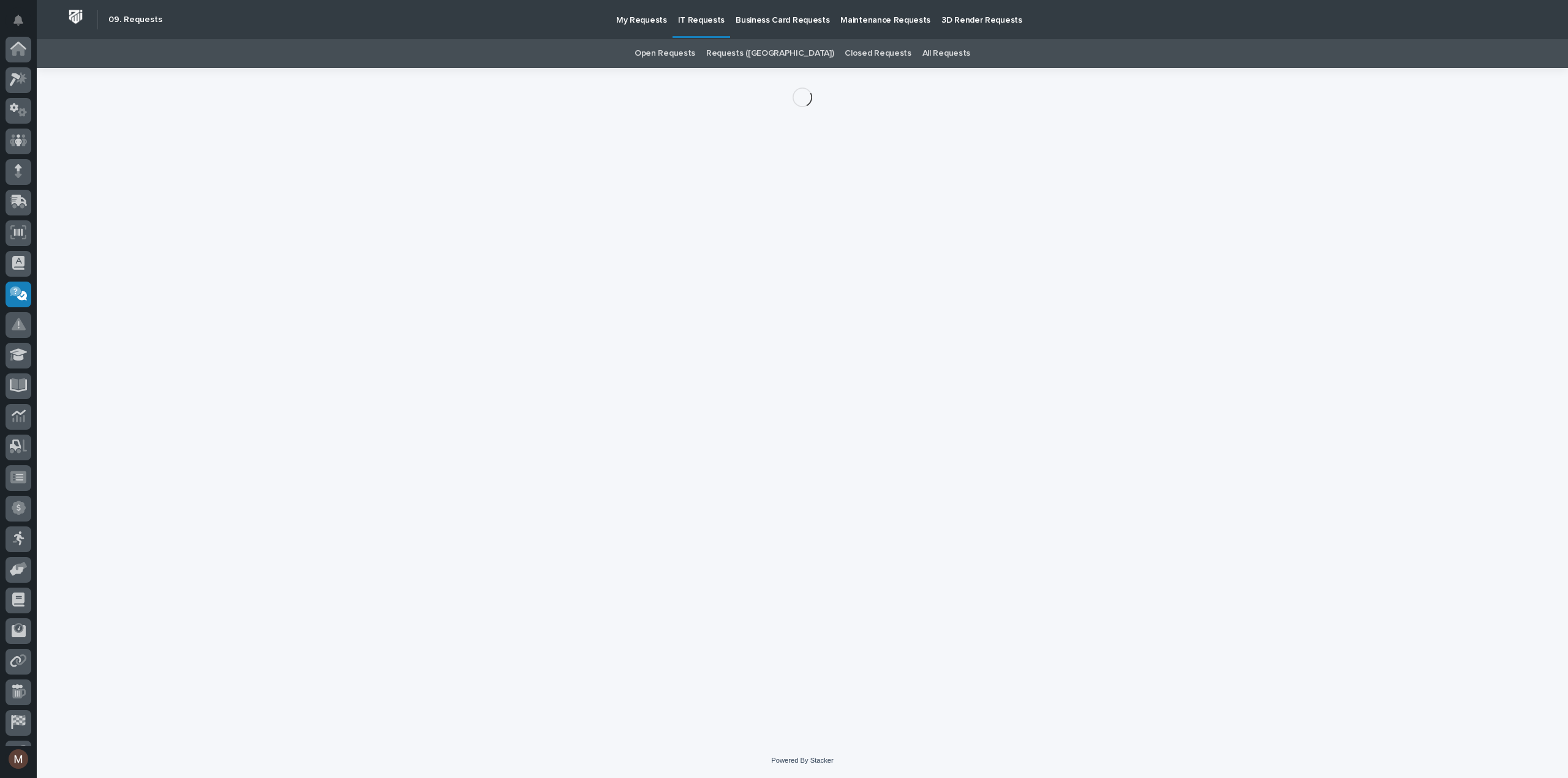
scroll to position [86, 0]
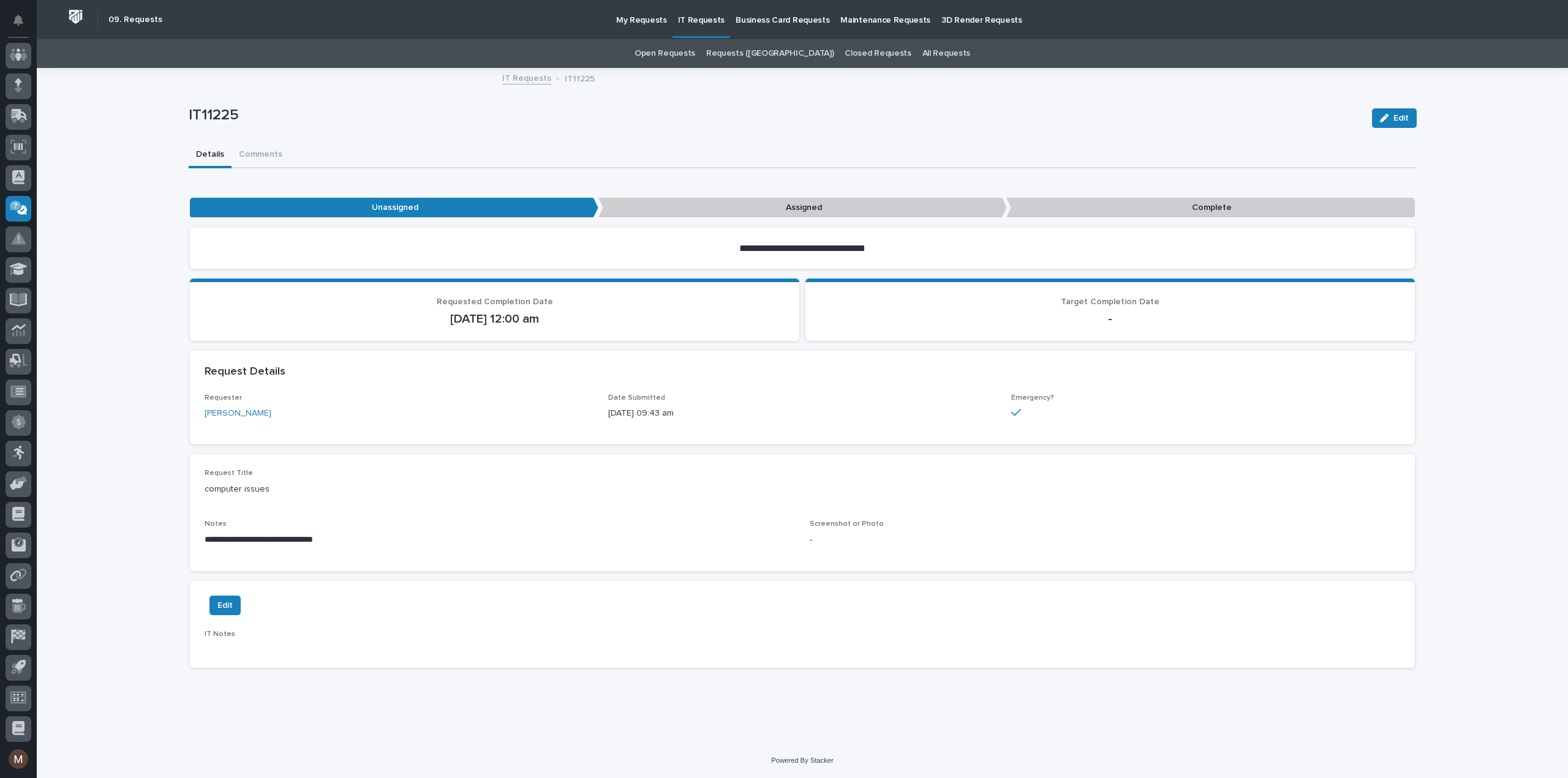
click at [674, 206] on p "Assigned" at bounding box center [802, 208] width 408 height 20
click at [1160, 206] on p "Complete" at bounding box center [1210, 208] width 408 height 20
click at [1077, 108] on p "IT11225" at bounding box center [775, 115] width 1173 height 18
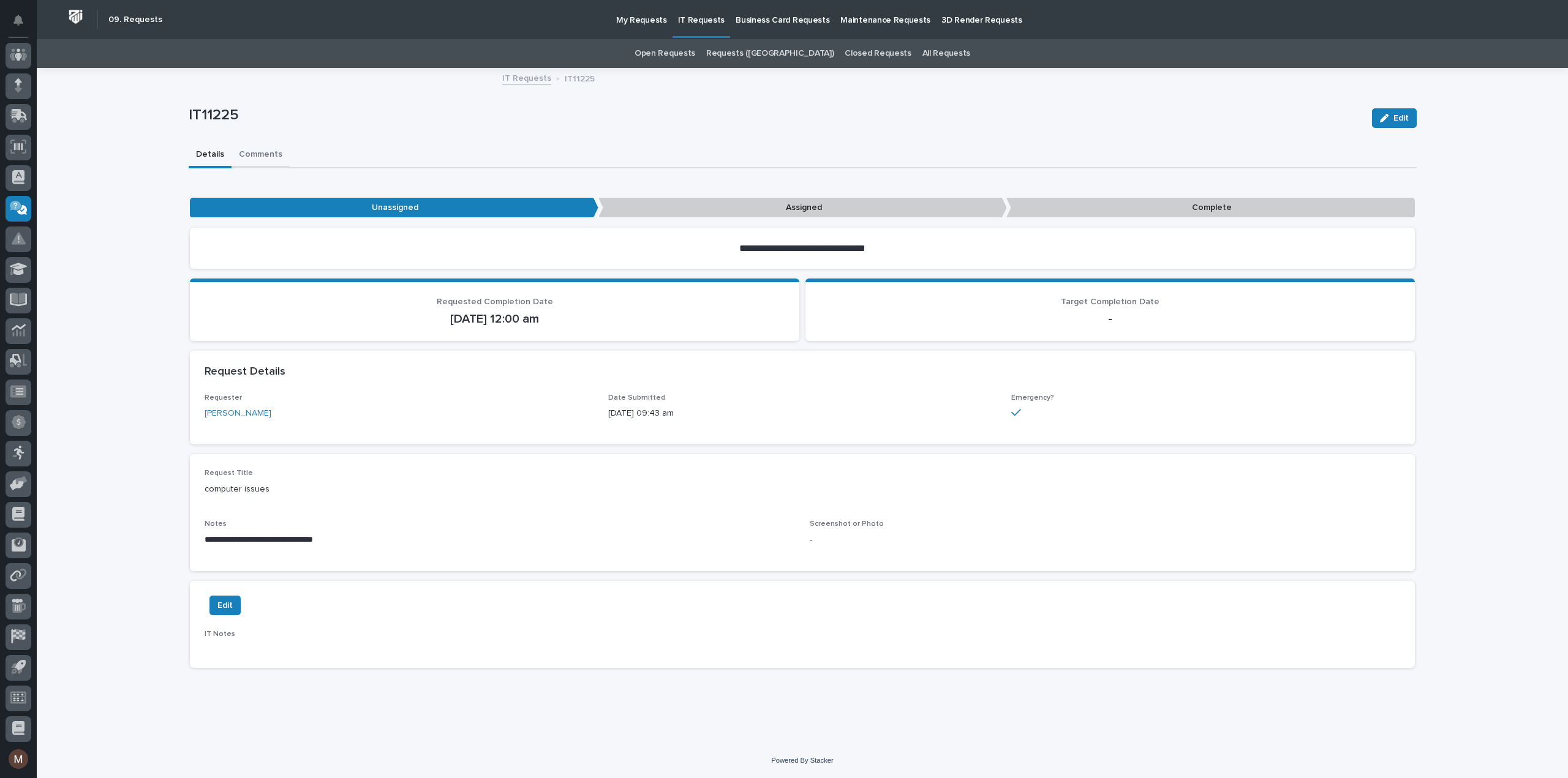
click at [252, 151] on button "Comments" at bounding box center [260, 155] width 58 height 26
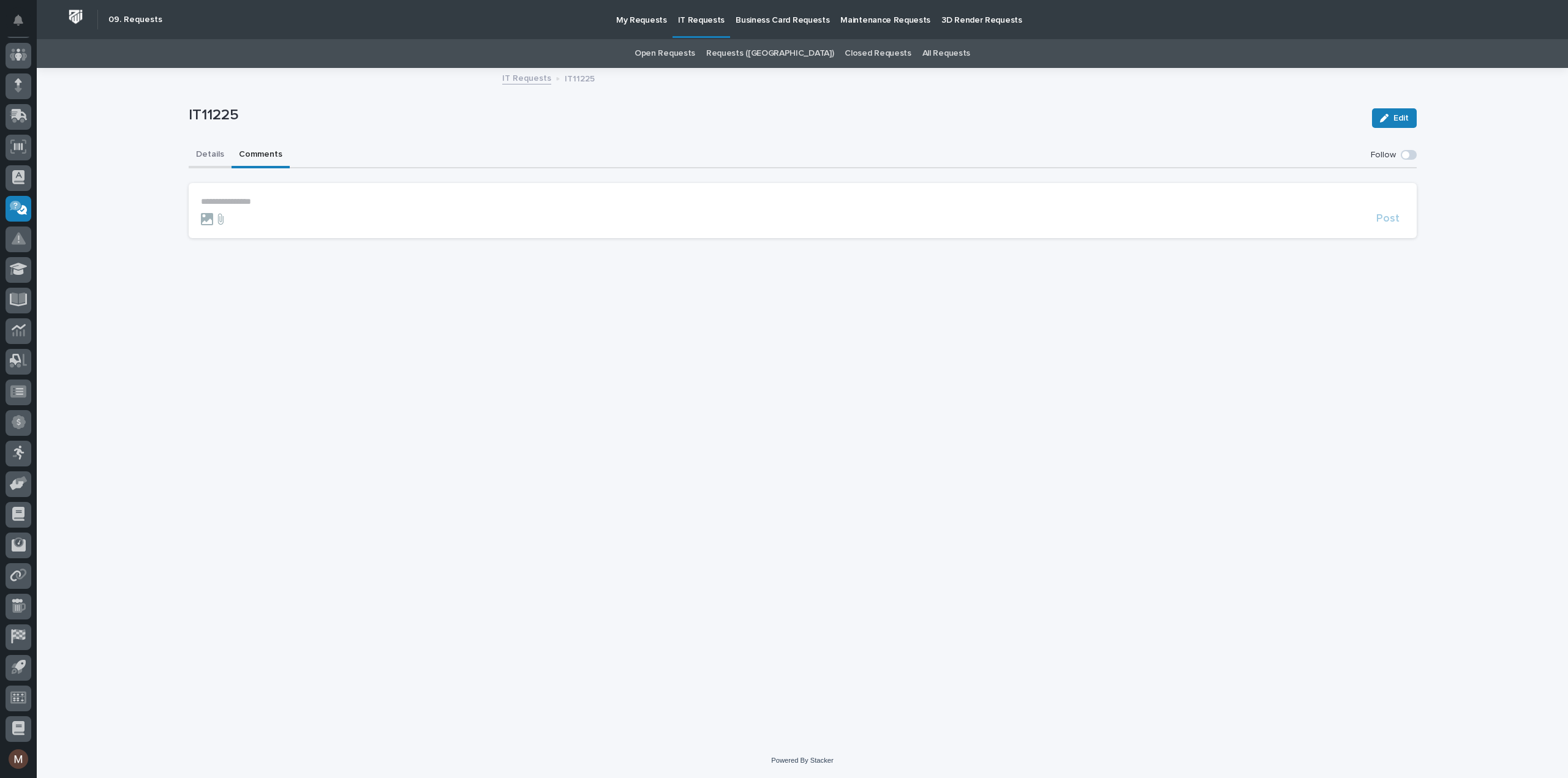
click at [224, 151] on button "Details" at bounding box center [209, 155] width 43 height 26
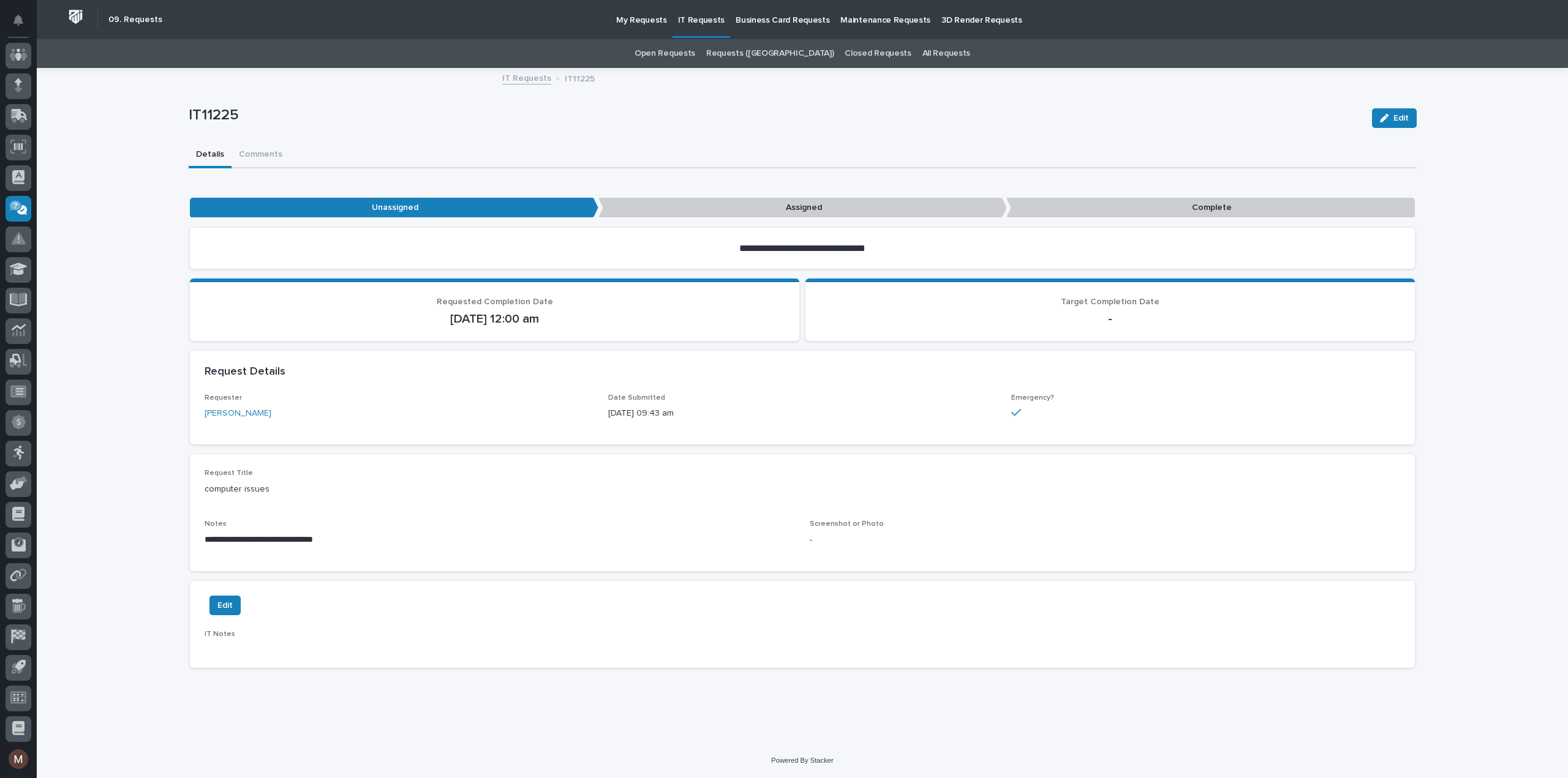
click at [754, 25] on p "Business Card Requests" at bounding box center [782, 13] width 93 height 26
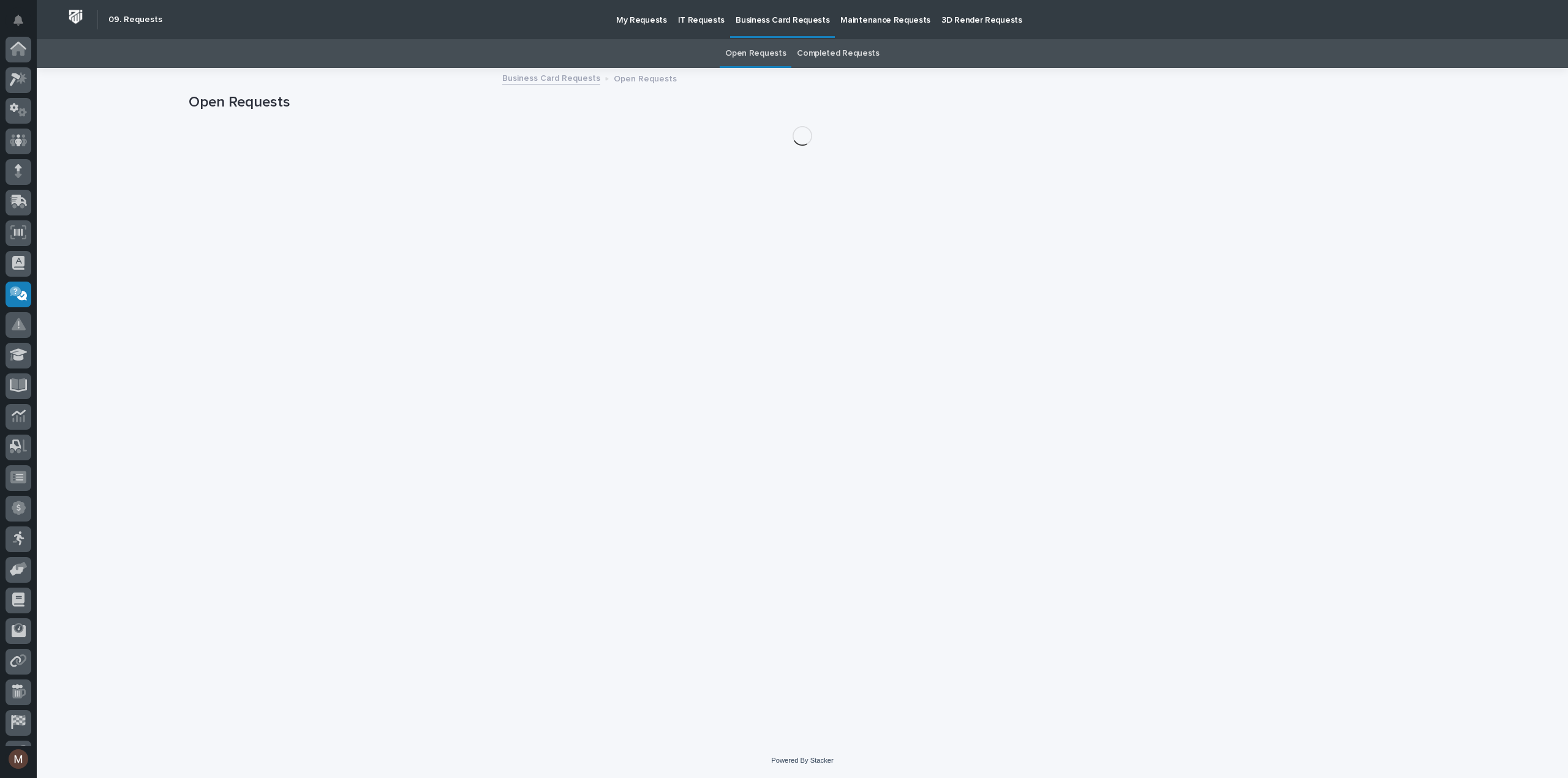
scroll to position [86, 0]
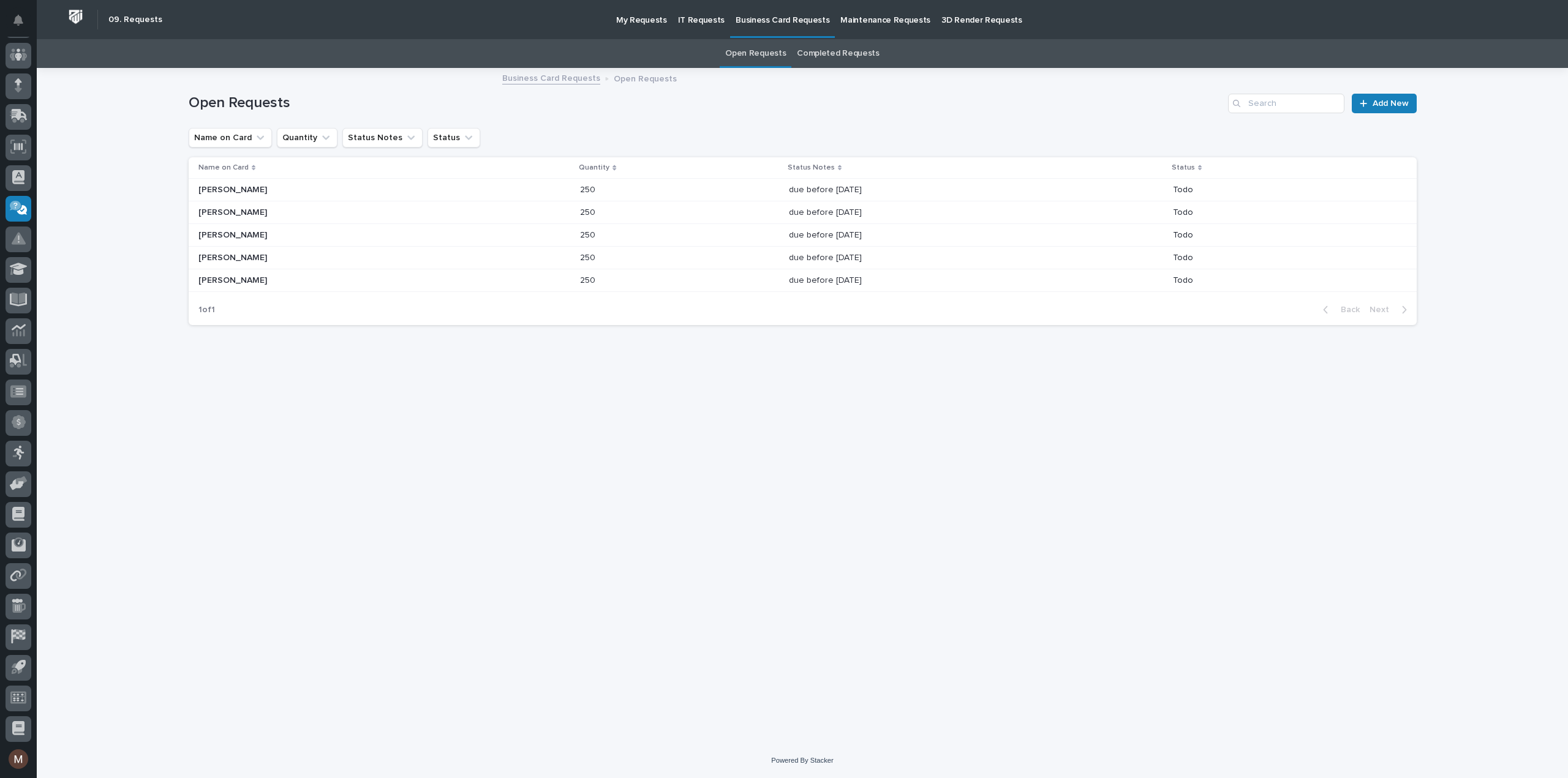
click at [827, 56] on link "Completed Requests" at bounding box center [838, 53] width 82 height 29
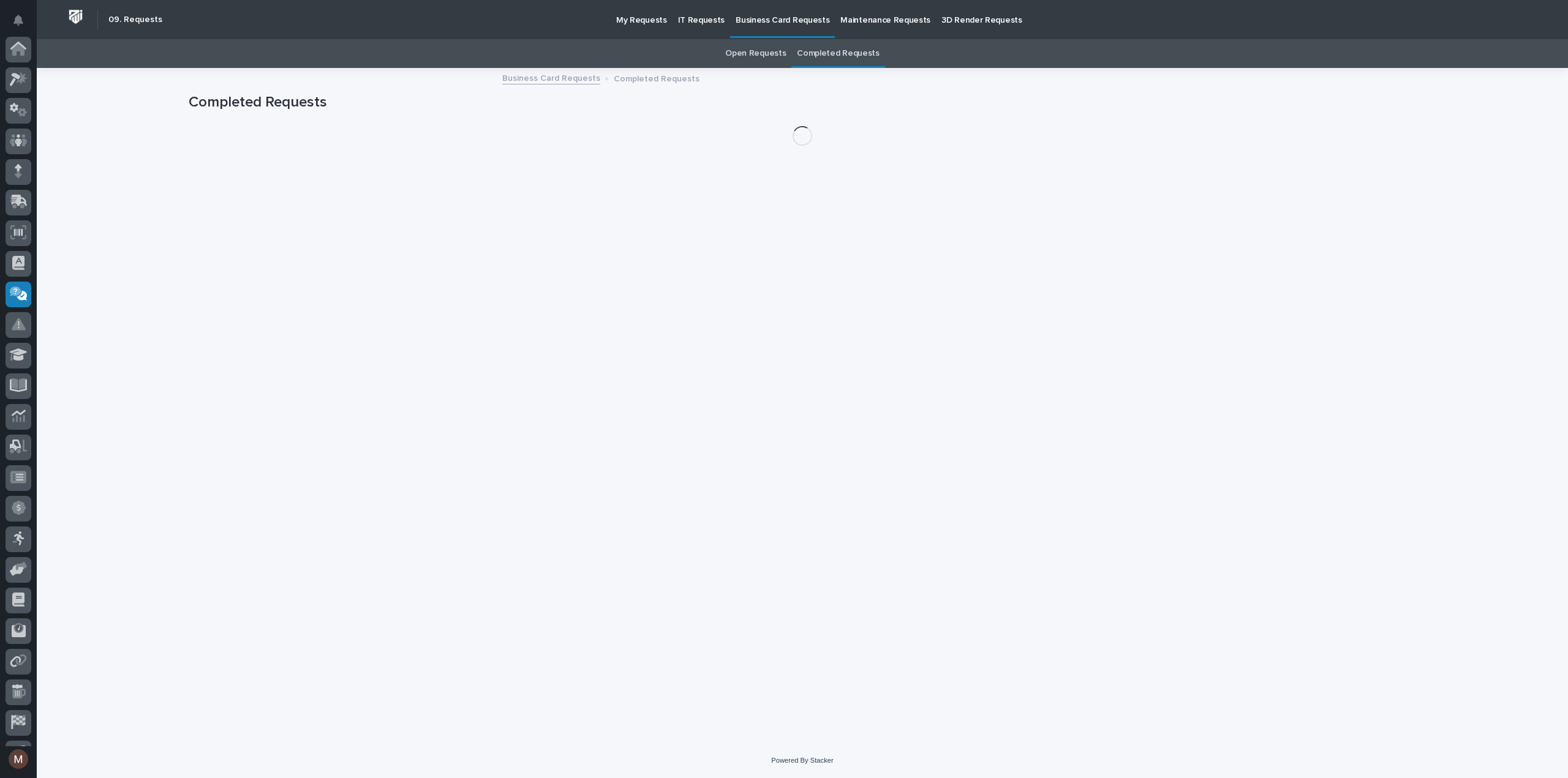
scroll to position [86, 0]
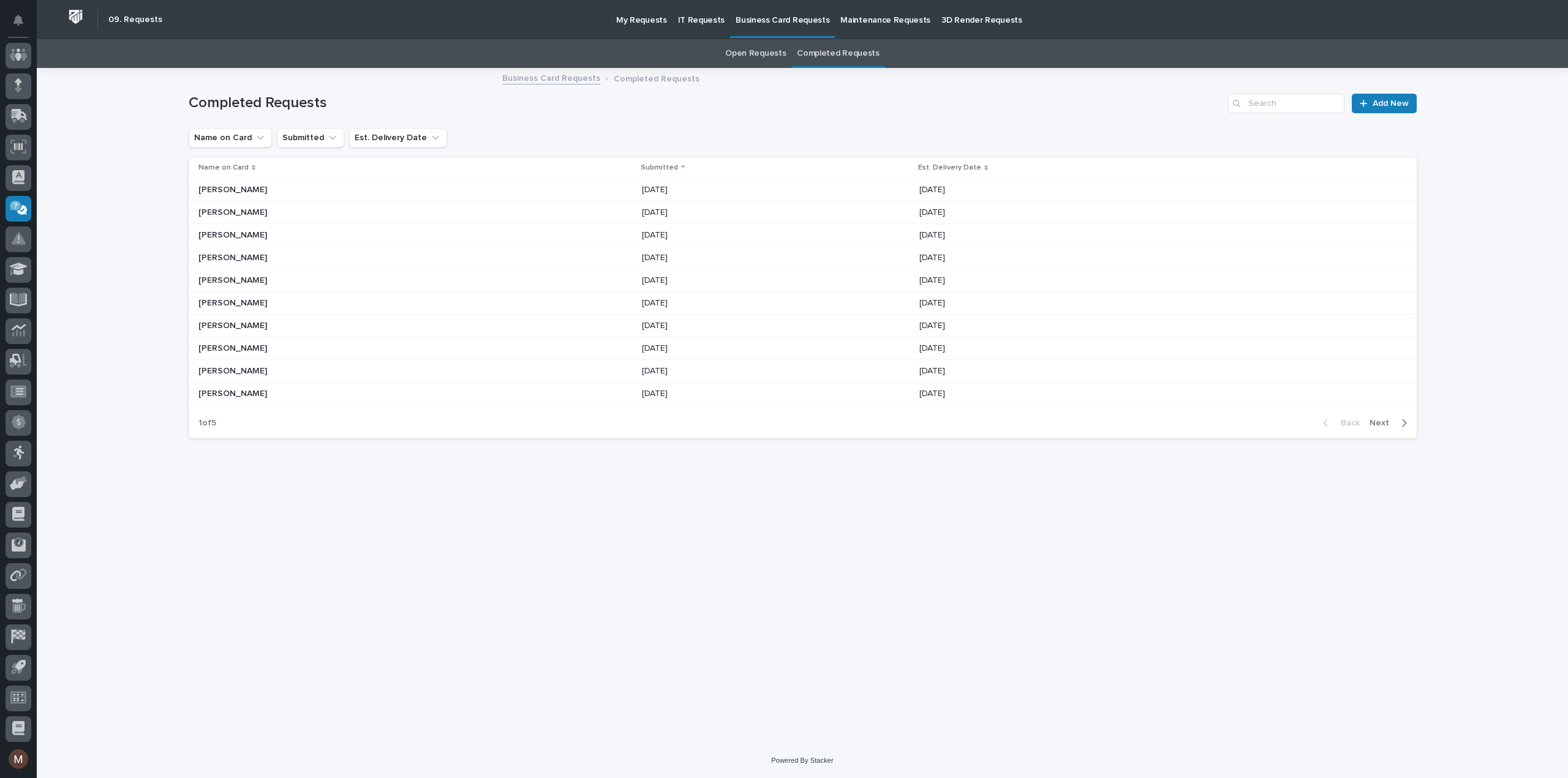
click at [753, 46] on link "Open Requests" at bounding box center [755, 53] width 60 height 29
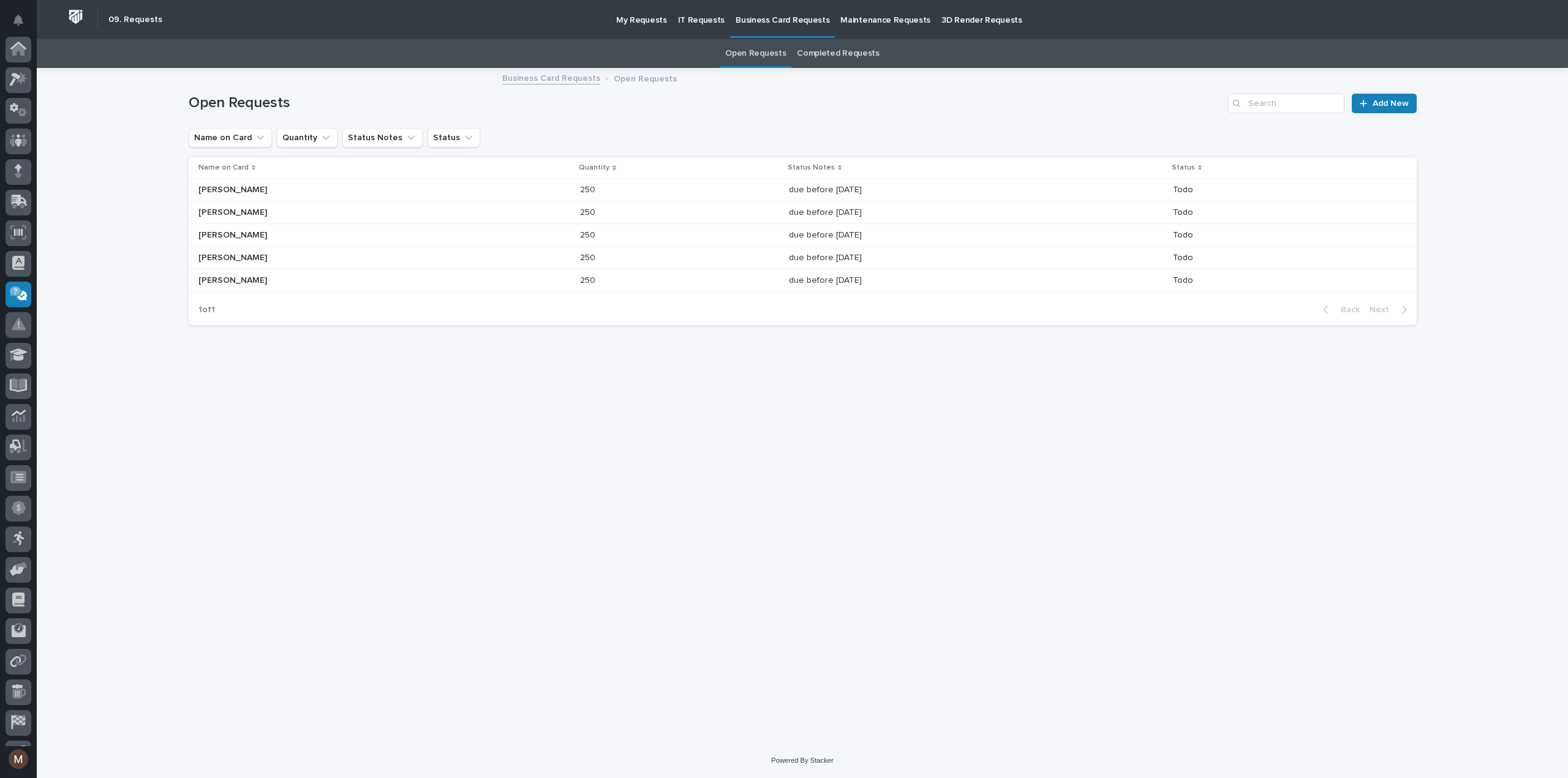
scroll to position [86, 0]
click at [840, 20] on p "Maintenance Requests" at bounding box center [885, 13] width 90 height 26
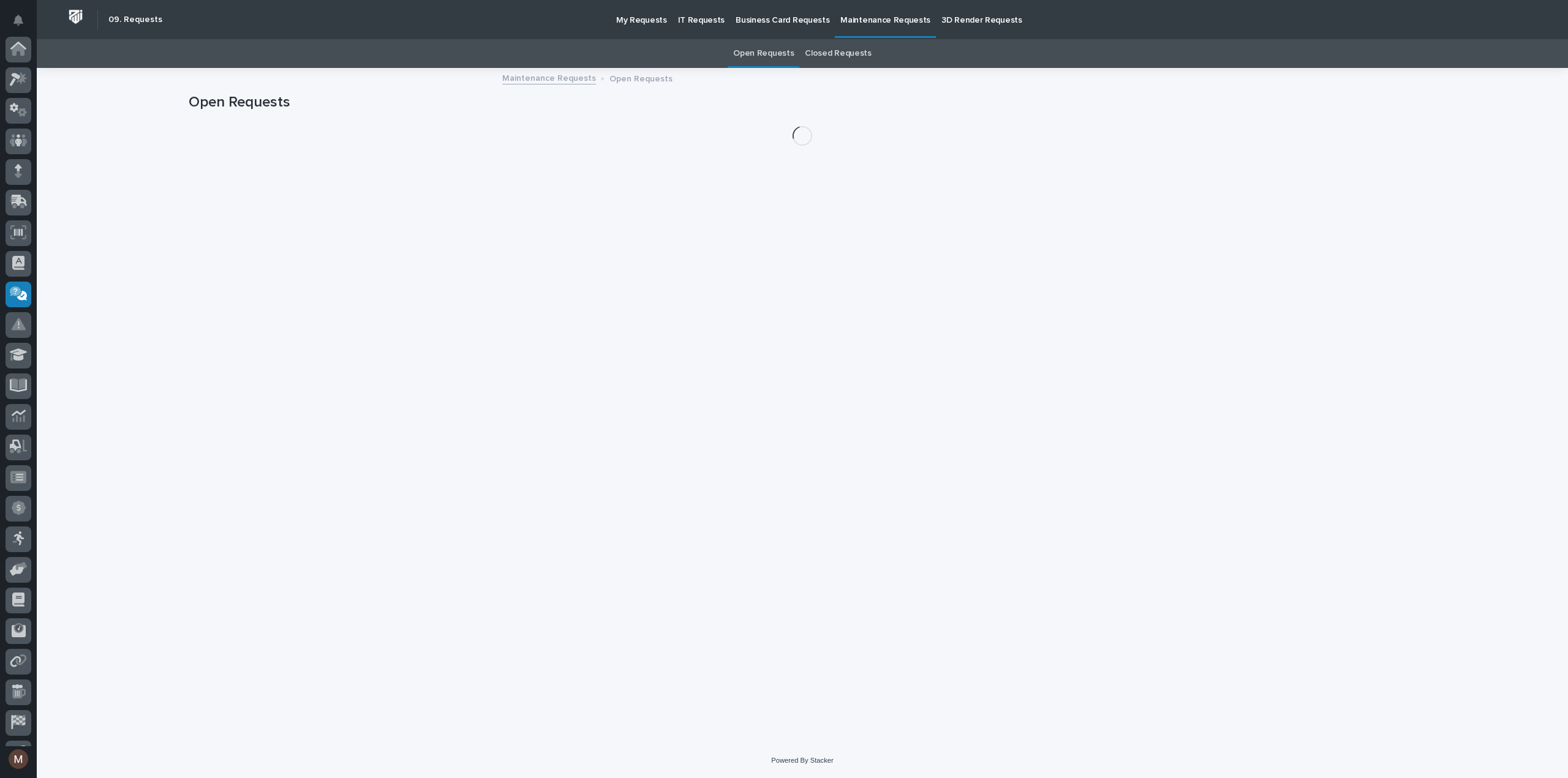
scroll to position [86, 0]
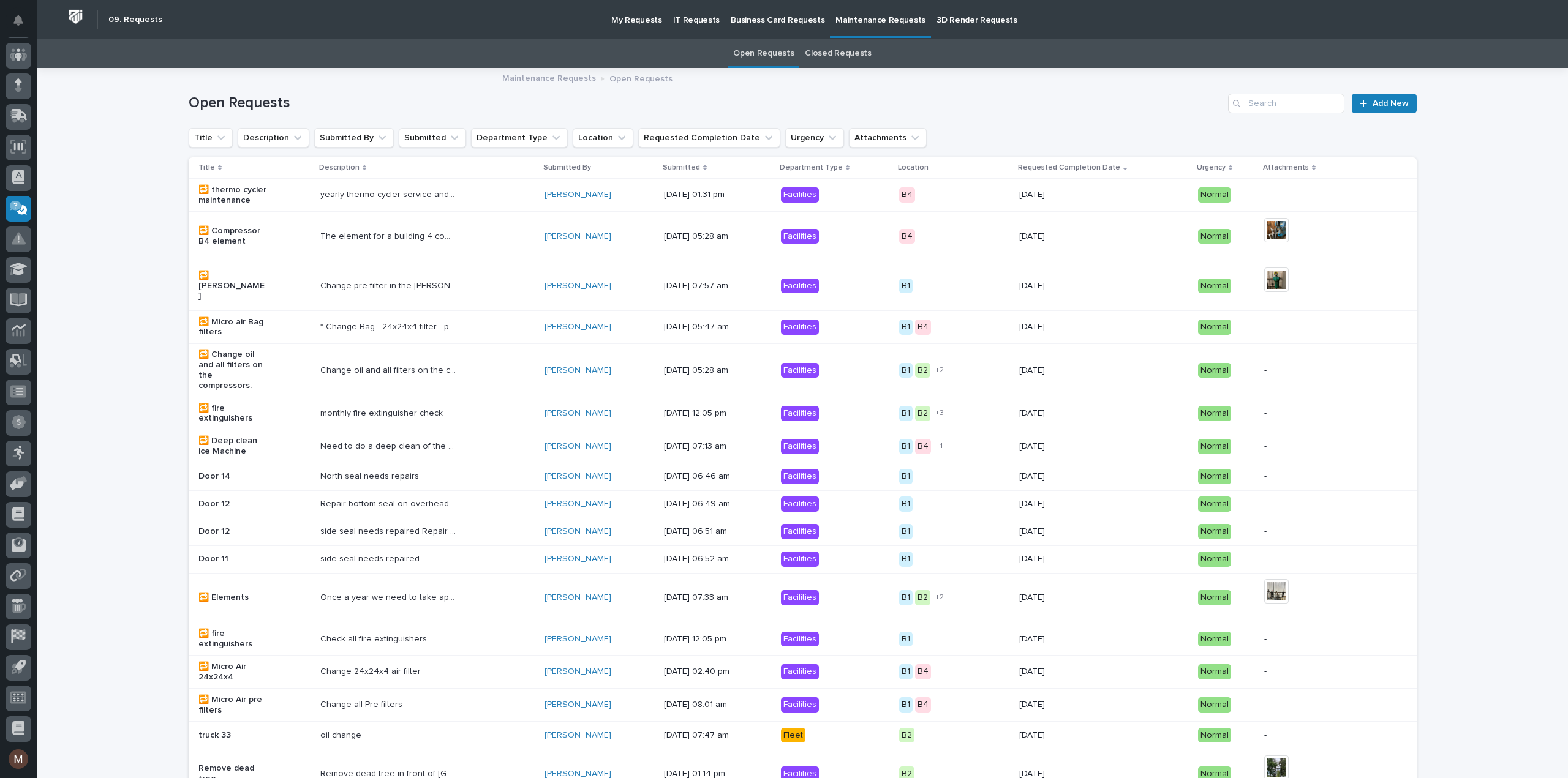
click at [937, 15] on p "3D Render Requests" at bounding box center [977, 13] width 80 height 26
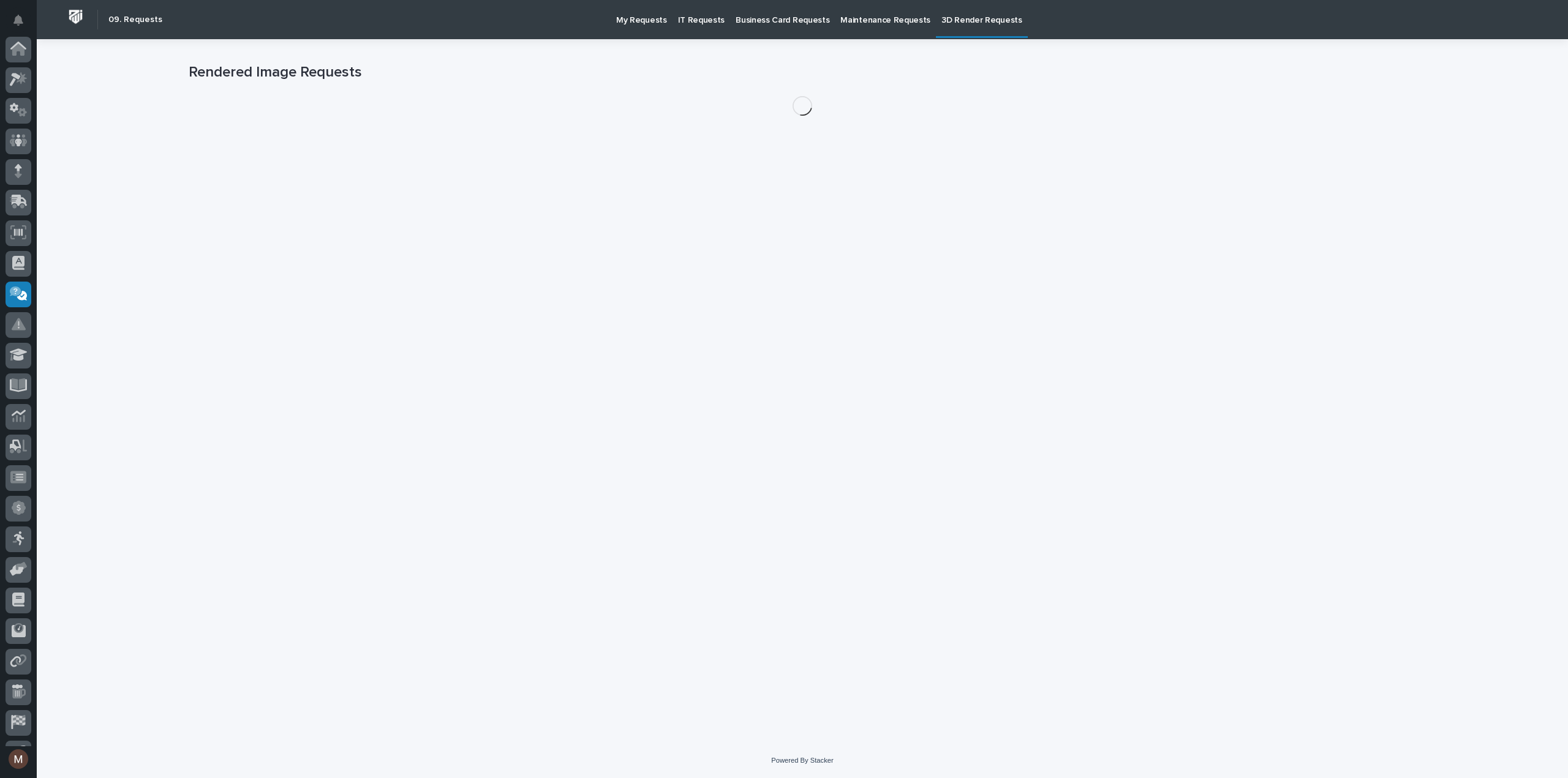
scroll to position [86, 0]
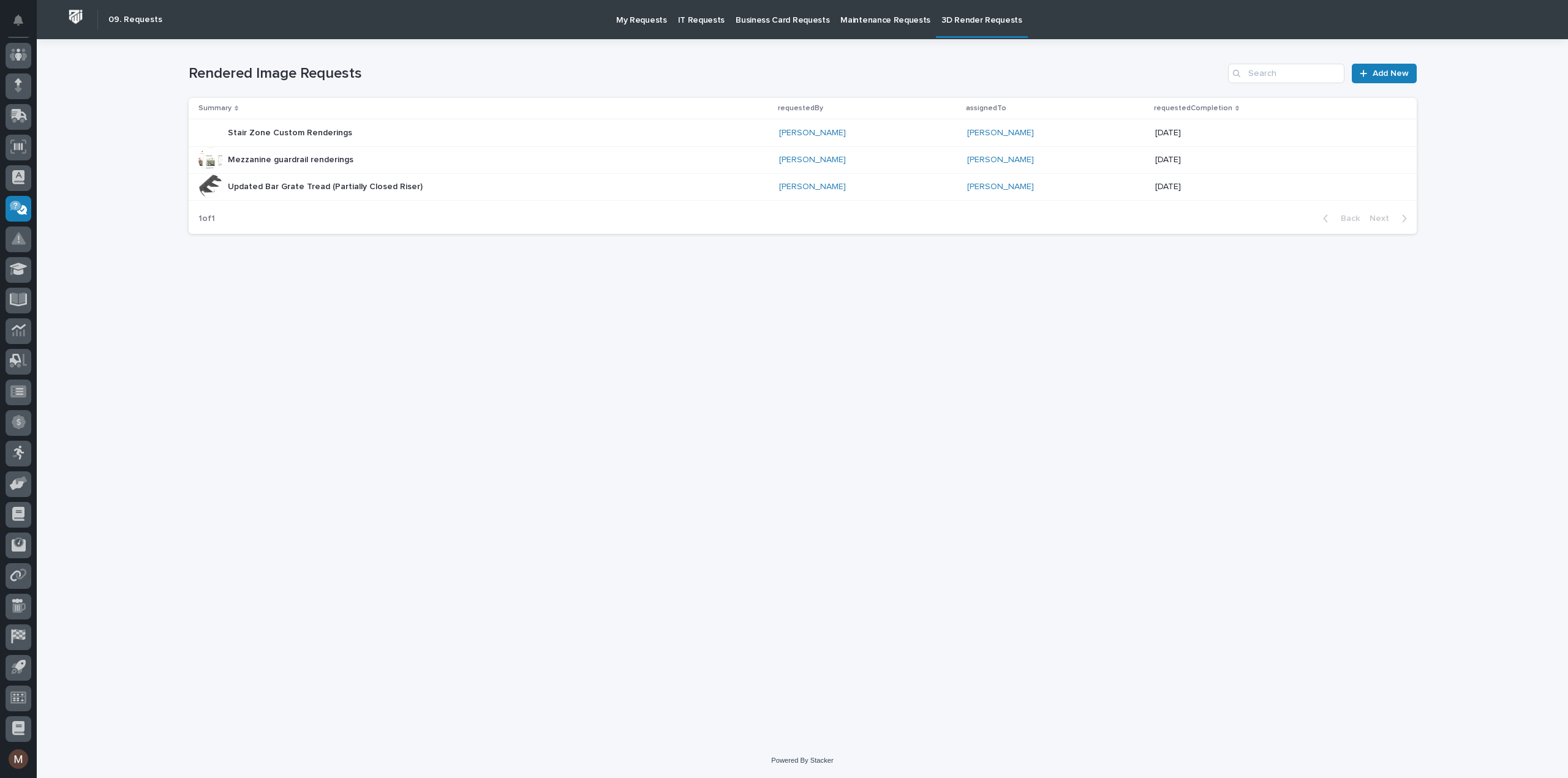
click at [634, 17] on p "My Requests" at bounding box center [641, 13] width 50 height 26
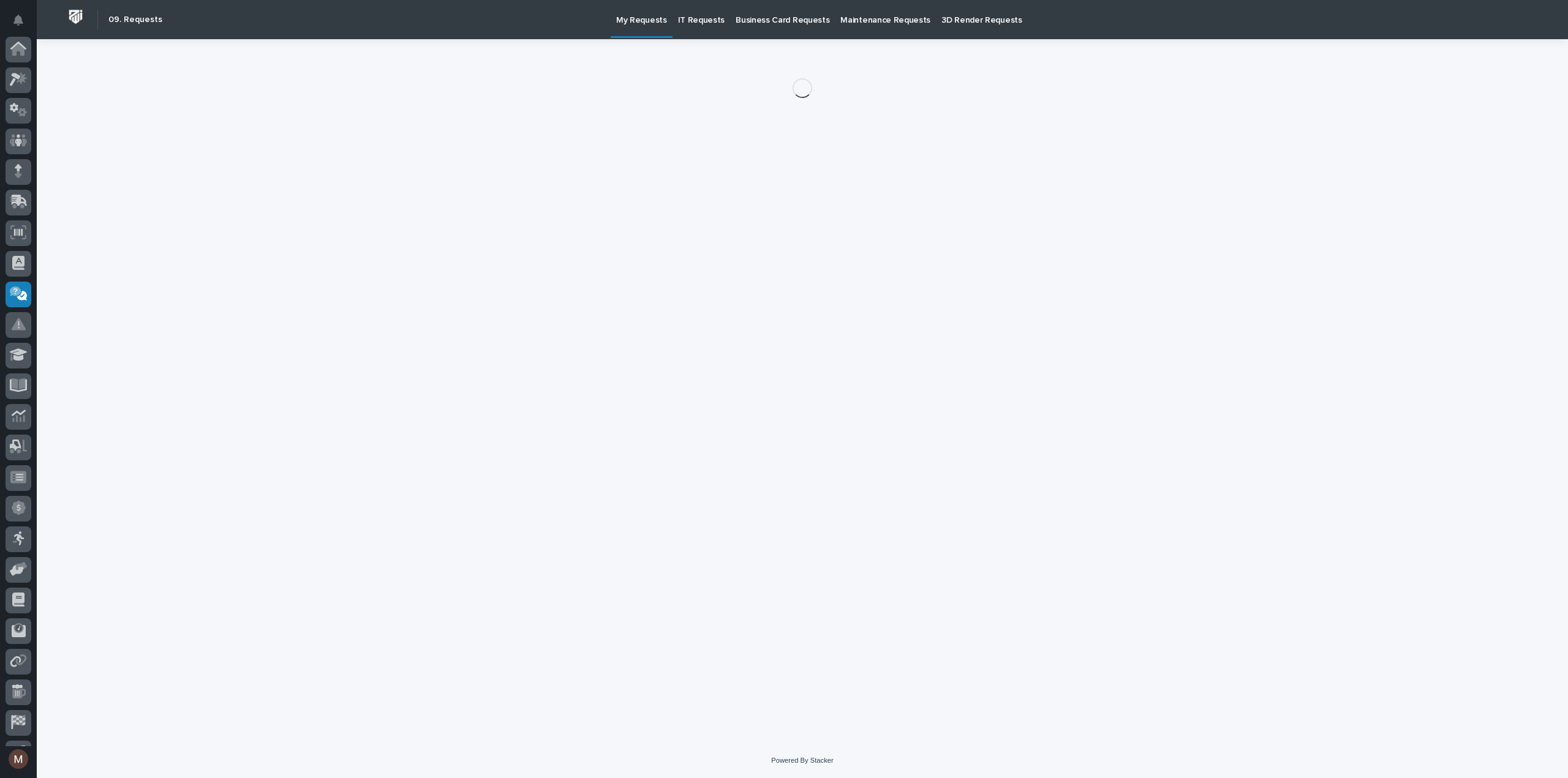
scroll to position [86, 0]
